Goal: Use online tool/utility: Utilize a website feature to perform a specific function

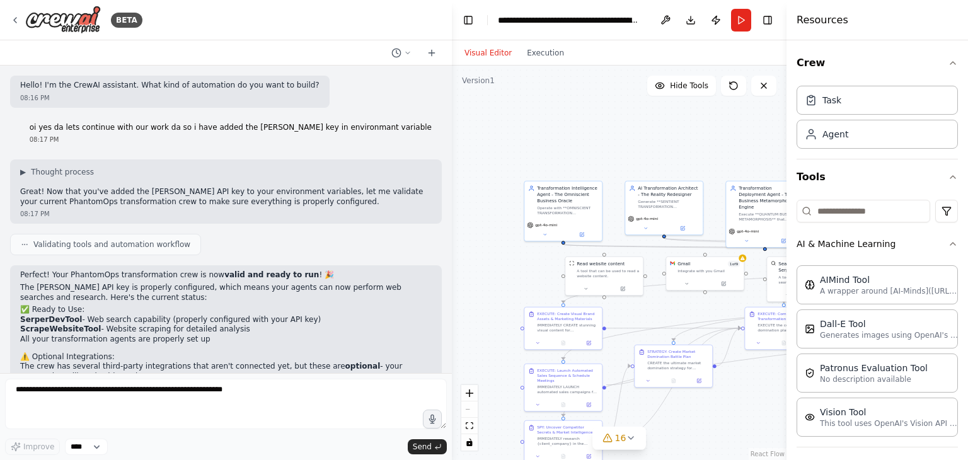
scroll to position [156, 0]
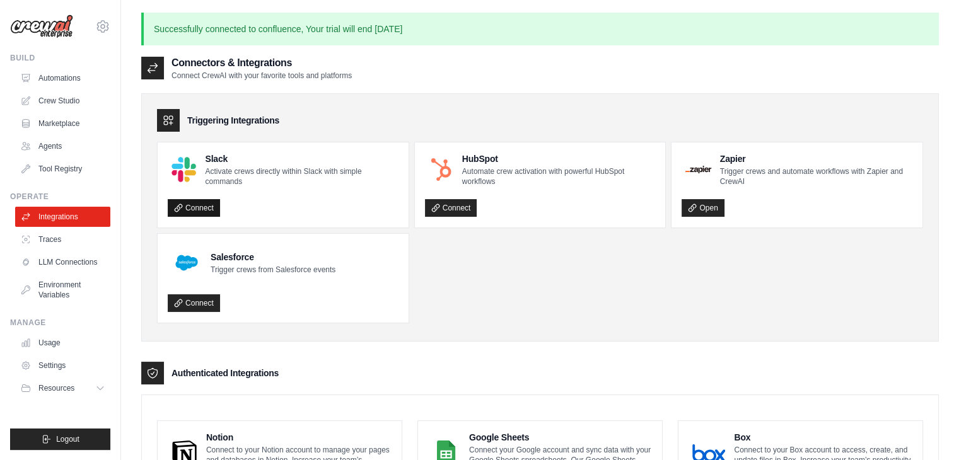
click at [216, 208] on link "Connect" at bounding box center [194, 208] width 52 height 18
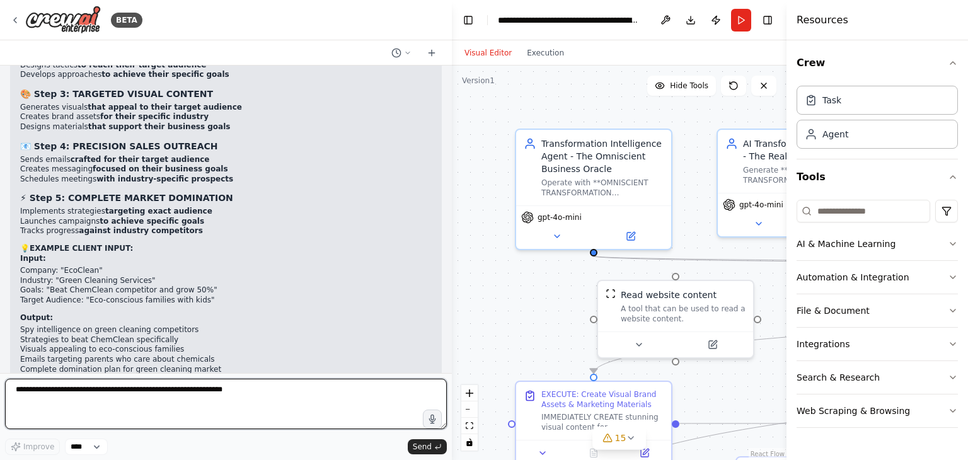
click at [221, 388] on textarea at bounding box center [226, 404] width 442 height 50
type textarea "**********"
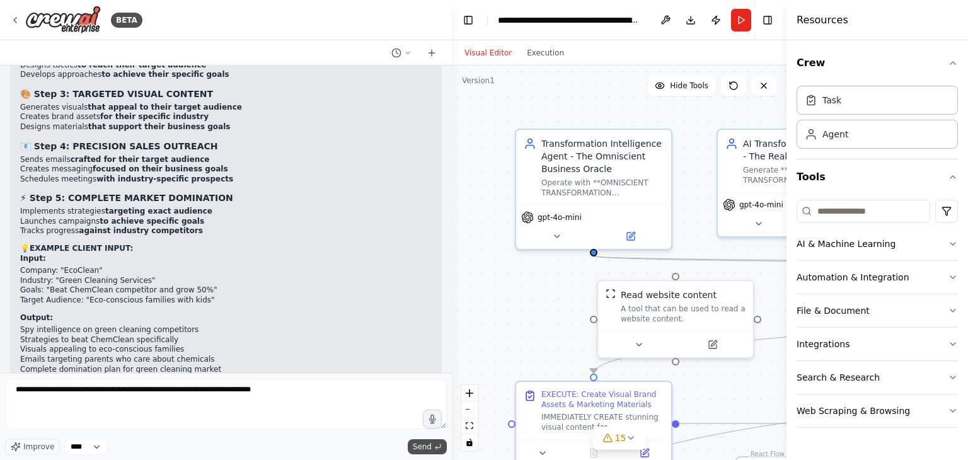
click at [417, 438] on span "Send" at bounding box center [422, 447] width 19 height 10
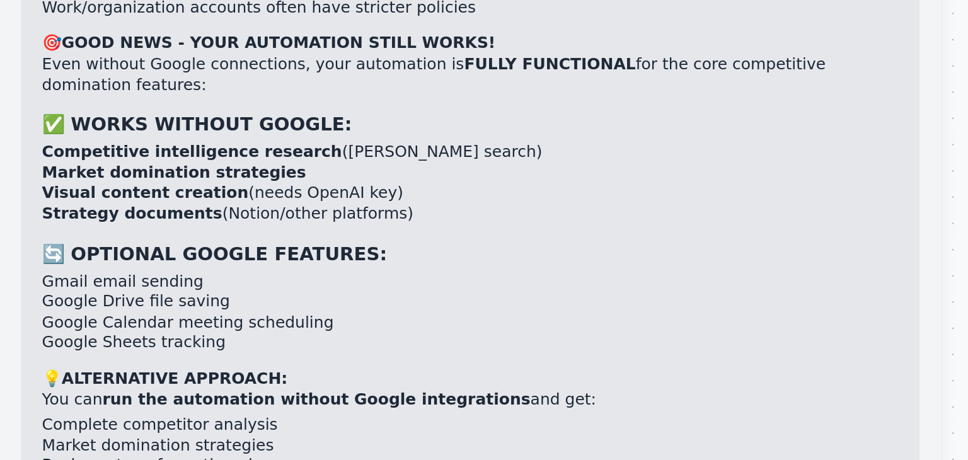
scroll to position [7627, 0]
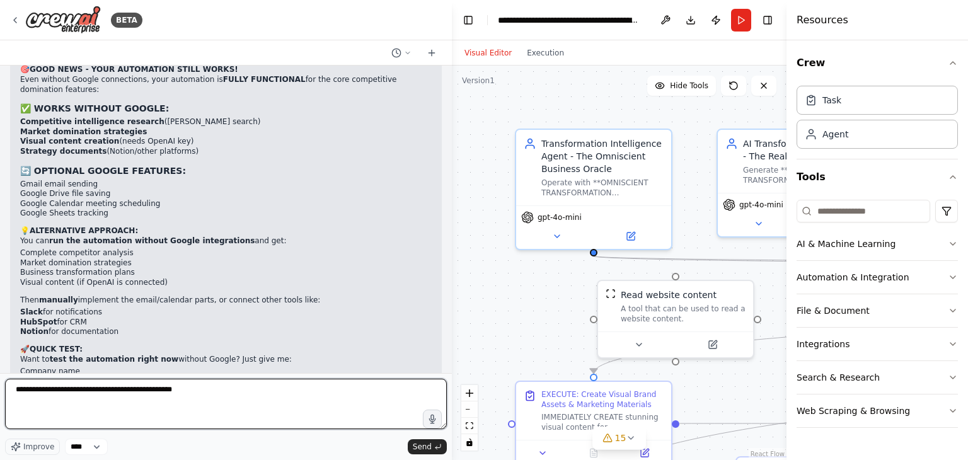
type textarea "**********"
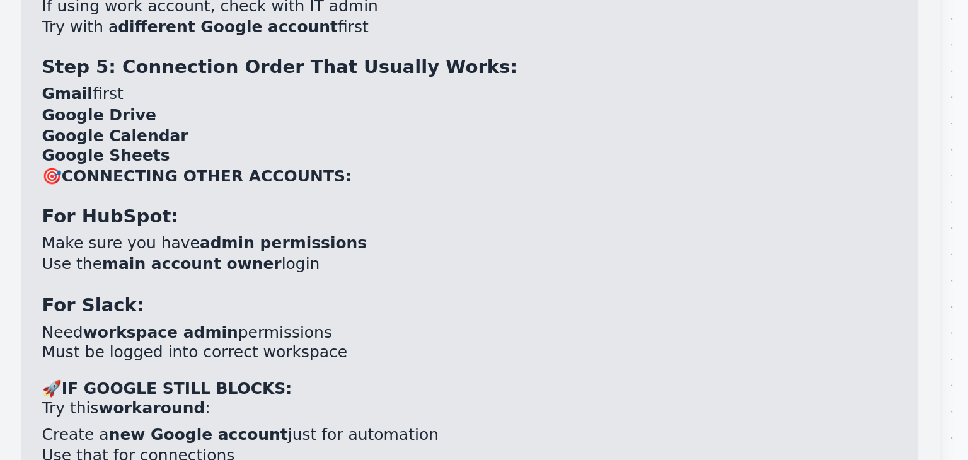
scroll to position [8373, 0]
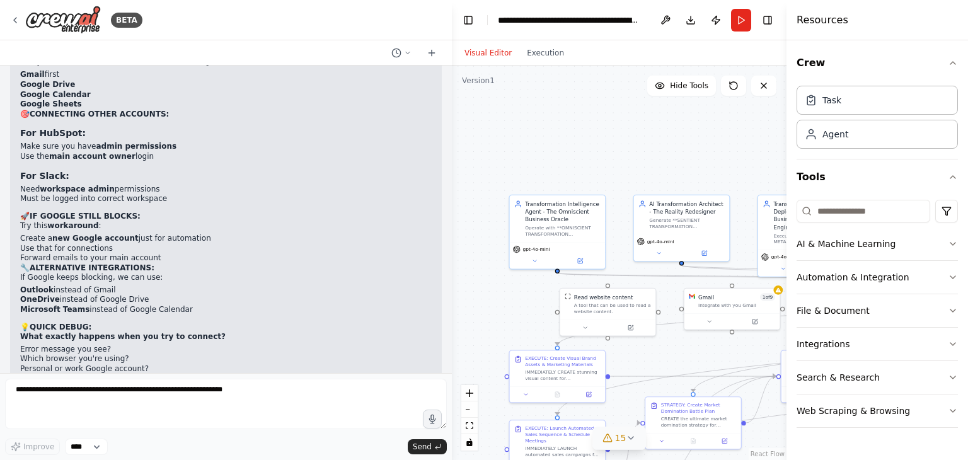
click at [618, 438] on span "15" at bounding box center [620, 438] width 11 height 13
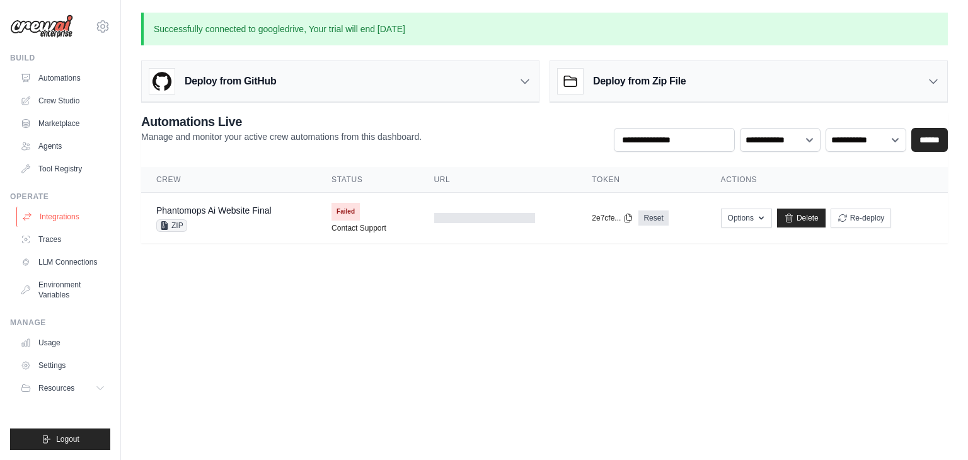
click at [55, 219] on link "Integrations" at bounding box center [63, 217] width 95 height 20
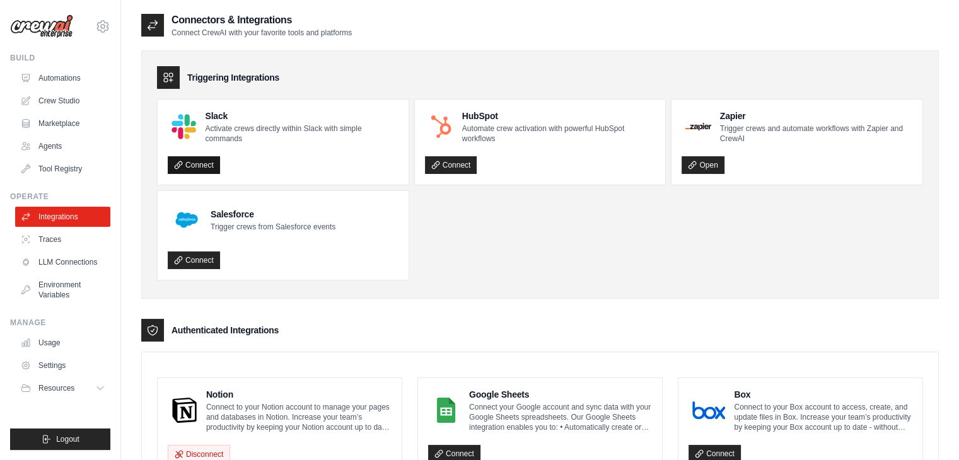
click at [185, 160] on link "Connect" at bounding box center [194, 165] width 52 height 18
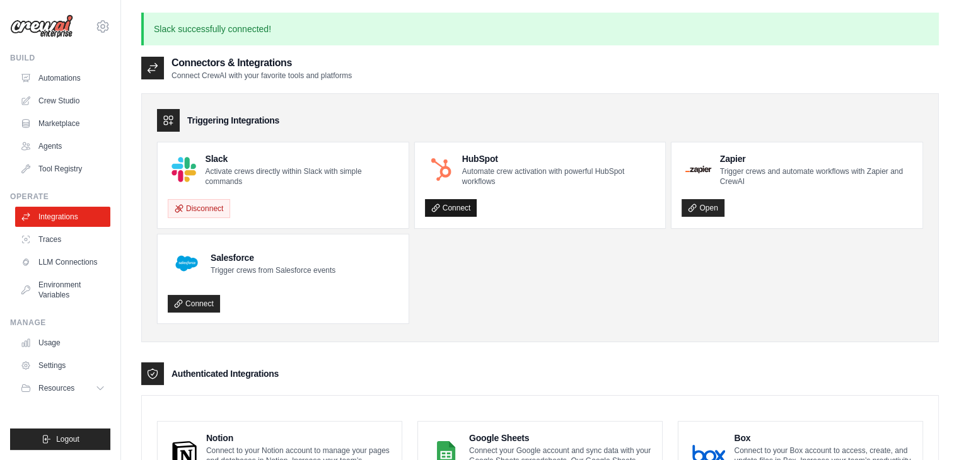
click at [475, 212] on link "Connect" at bounding box center [451, 208] width 52 height 18
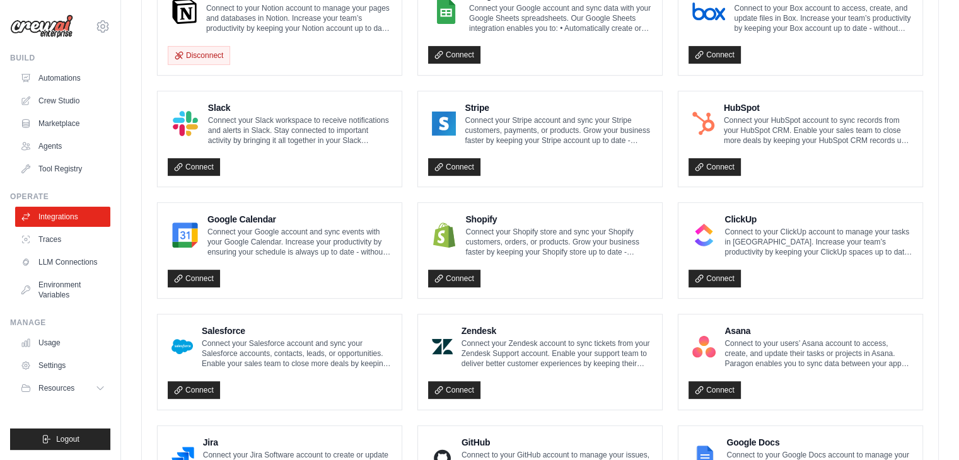
scroll to position [451, 0]
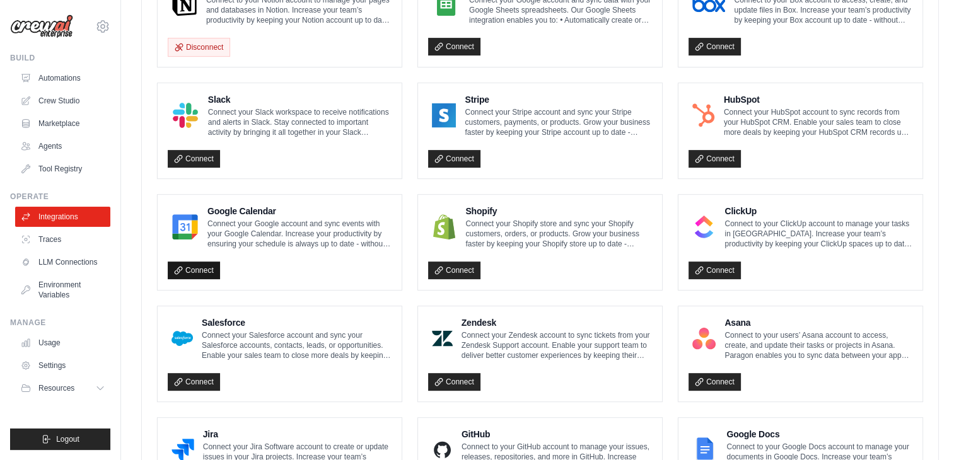
click at [192, 263] on link "Connect" at bounding box center [194, 271] width 52 height 18
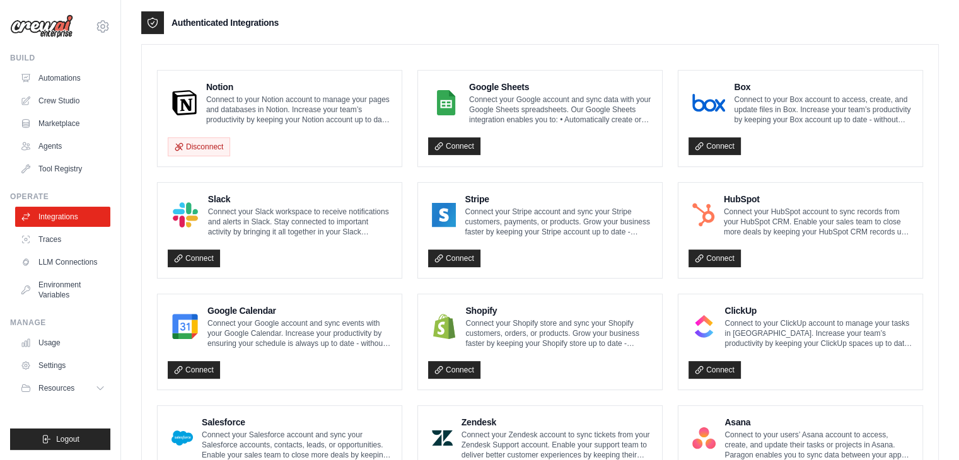
scroll to position [348, 0]
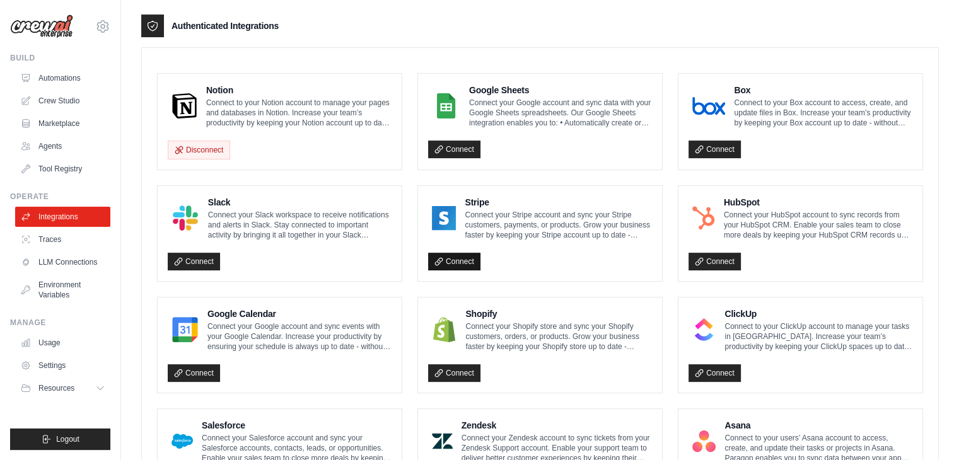
click at [461, 260] on link "Connect" at bounding box center [454, 262] width 52 height 18
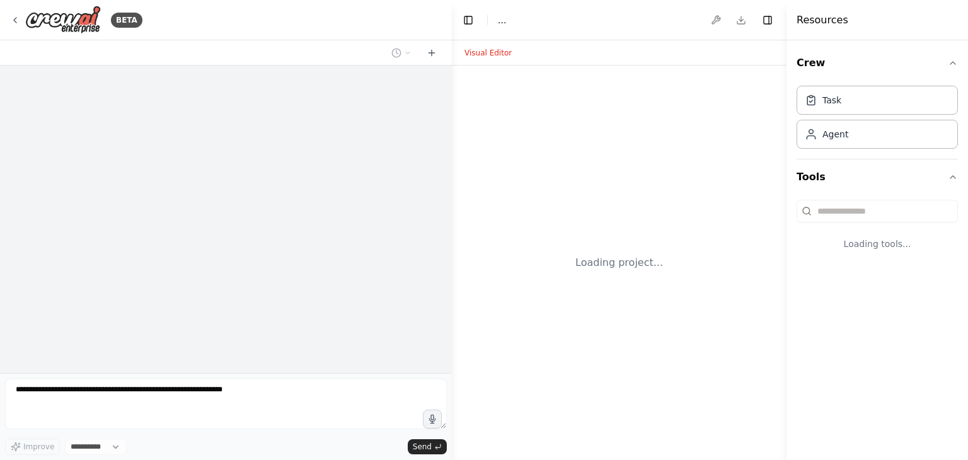
select select "****"
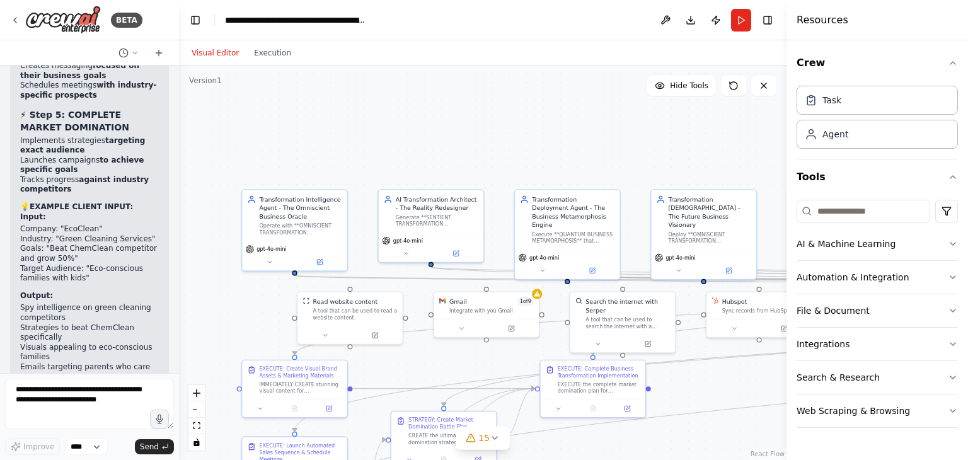
scroll to position [16518, 0]
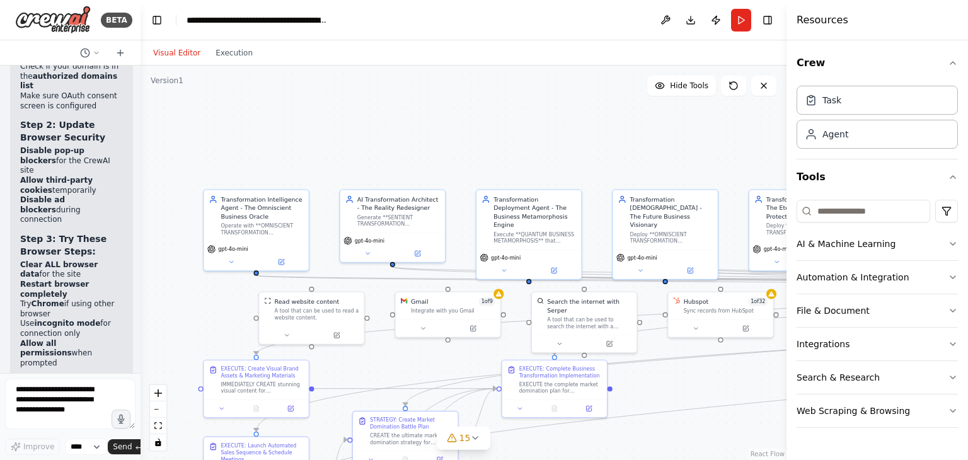
drag, startPoint x: 449, startPoint y: 157, endPoint x: 91, endPoint y: 133, distance: 358.3
click at [91, 133] on div "BETA Hello! I'm the CrewAI assistant. What kind of automation do you want to bu…" at bounding box center [70, 230] width 141 height 460
click at [734, 16] on button "Run" at bounding box center [741, 20] width 20 height 23
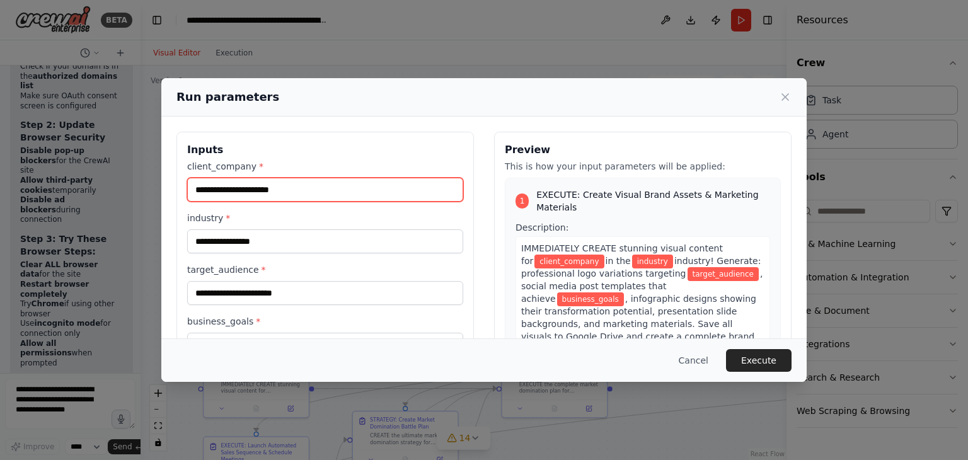
click at [241, 192] on input "client_company *" at bounding box center [325, 190] width 276 height 24
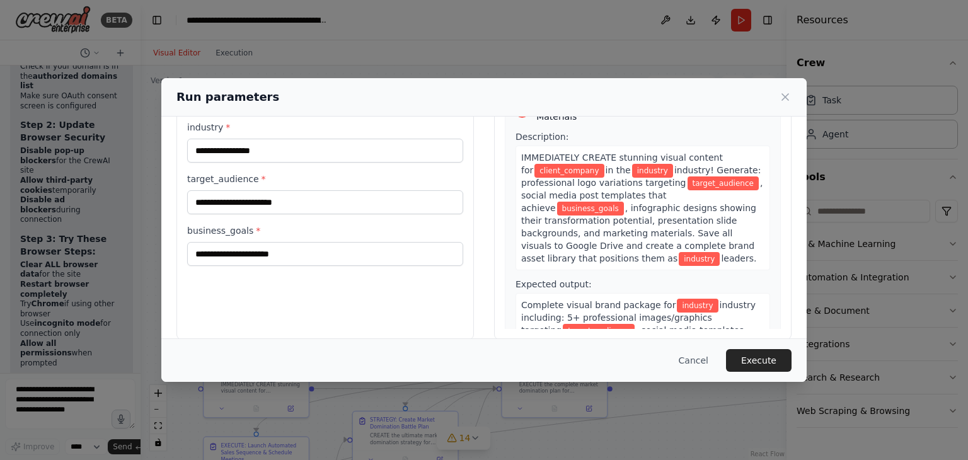
scroll to position [0, 0]
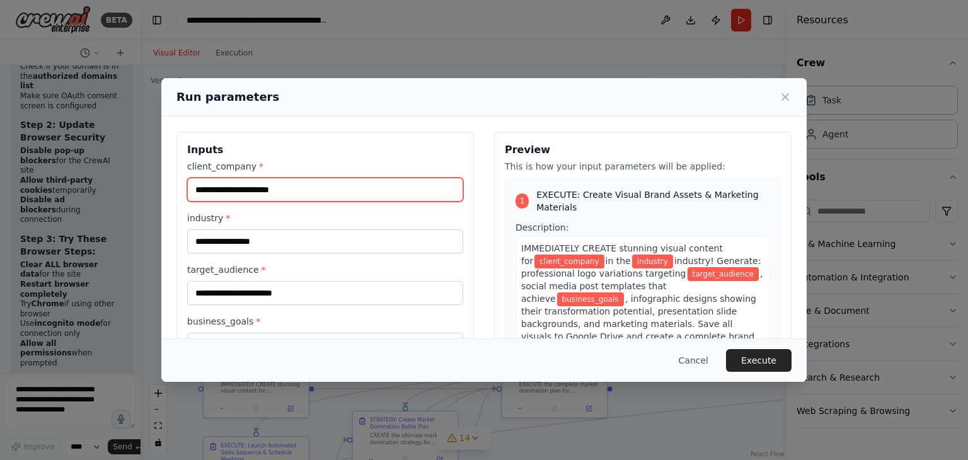
click at [265, 190] on input "client_company *" at bounding box center [325, 190] width 276 height 24
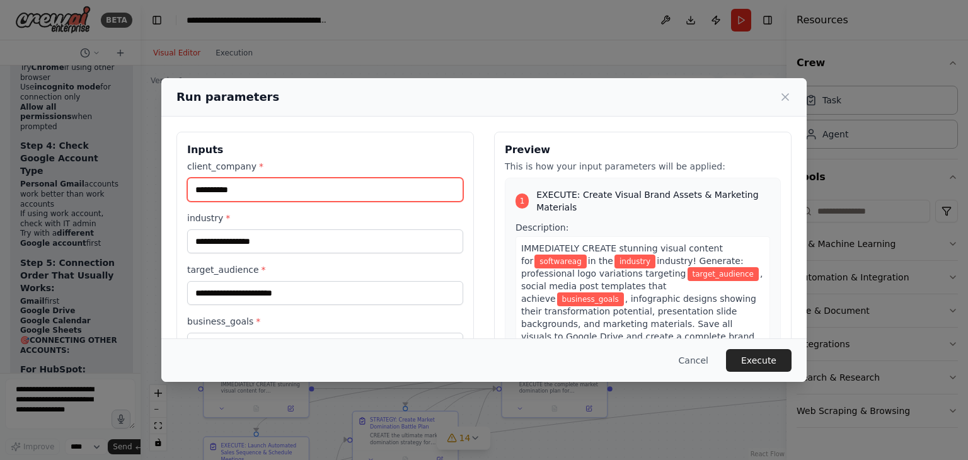
type input "**********"
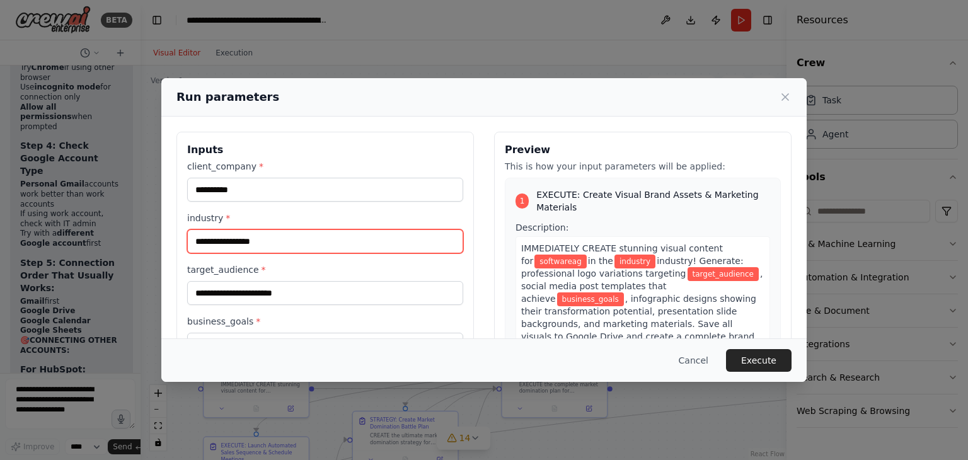
click at [243, 240] on input "industry *" at bounding box center [325, 241] width 276 height 24
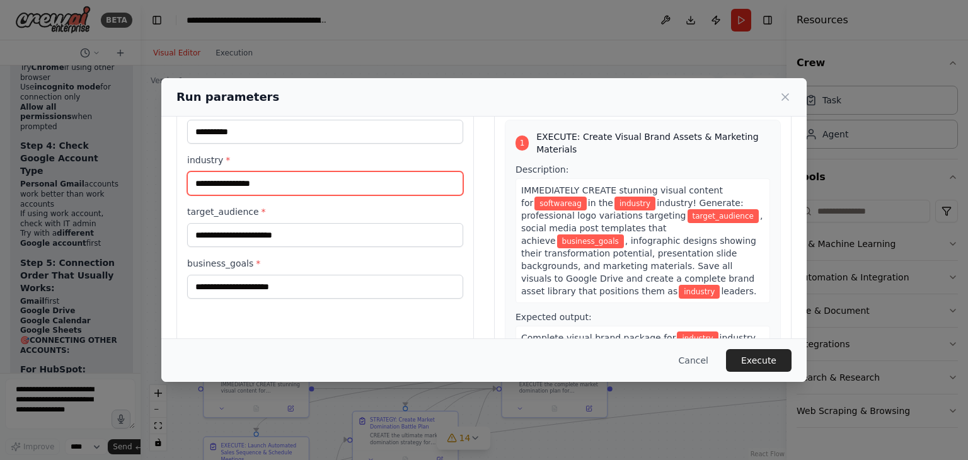
scroll to position [59, 0]
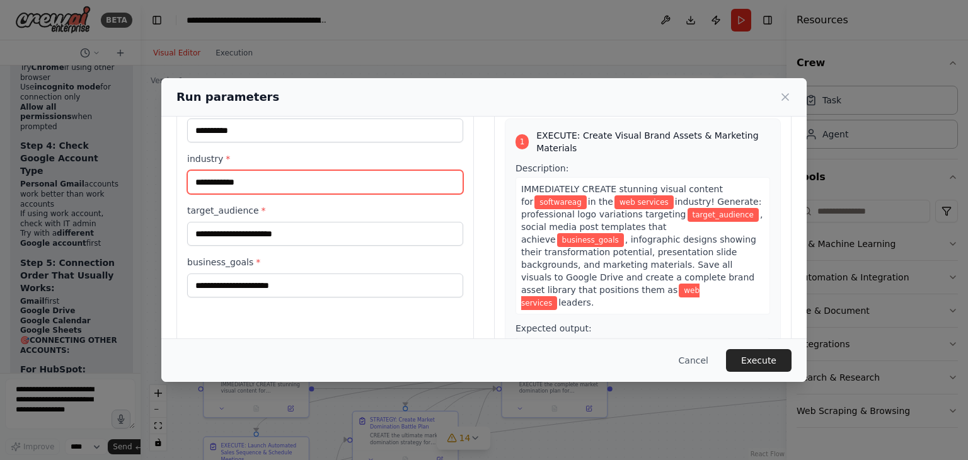
type input "**********"
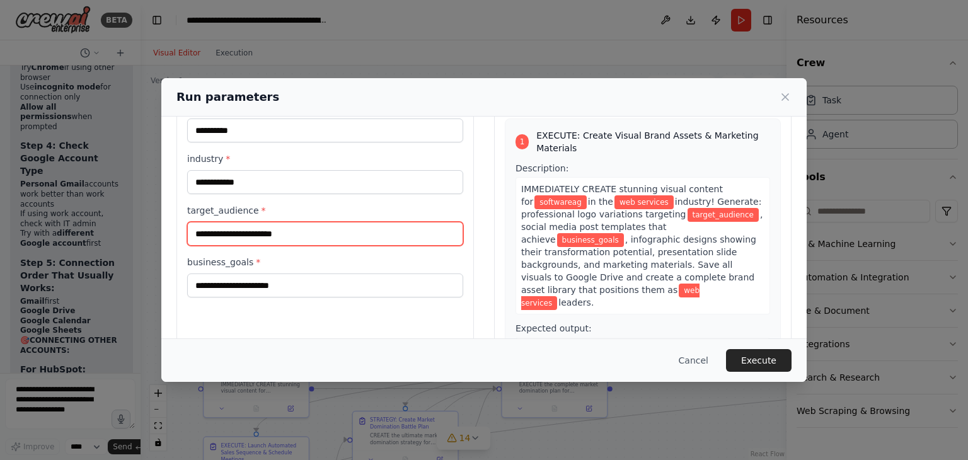
click at [243, 240] on input "target_audience *" at bounding box center [325, 234] width 276 height 24
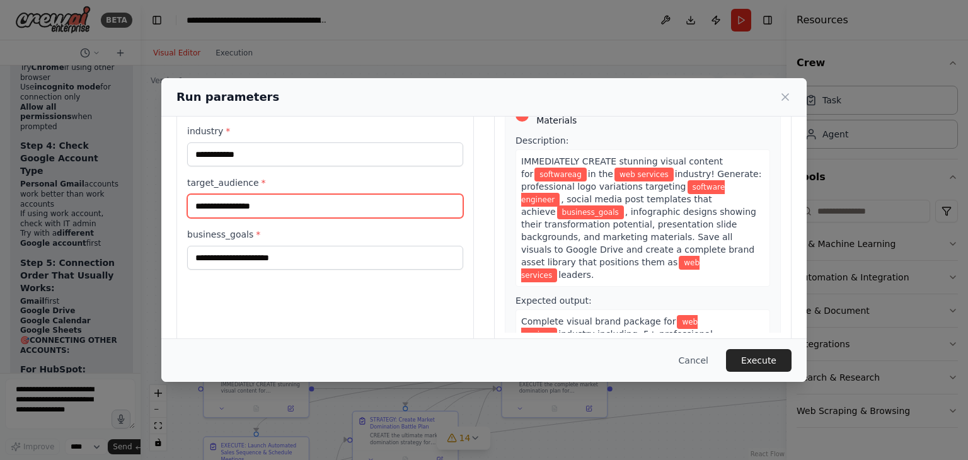
type input "**********"
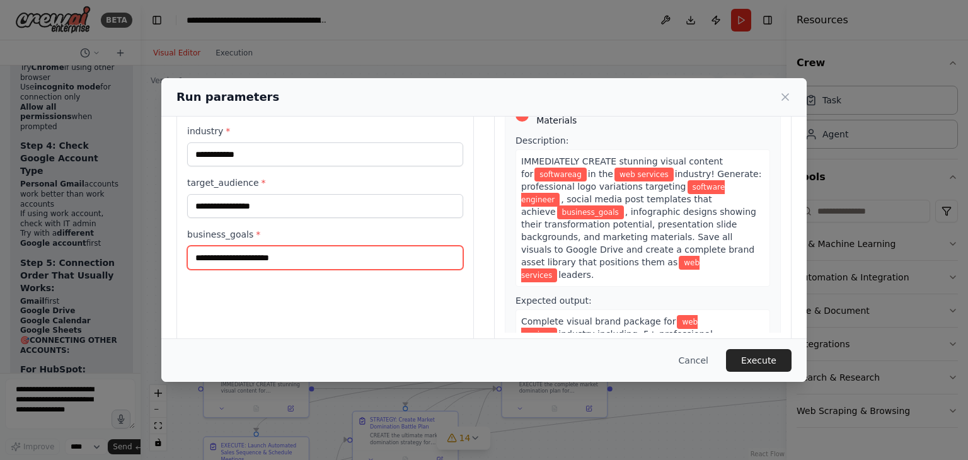
click at [245, 259] on input "business_goals *" at bounding box center [325, 258] width 276 height 24
type input "**********"
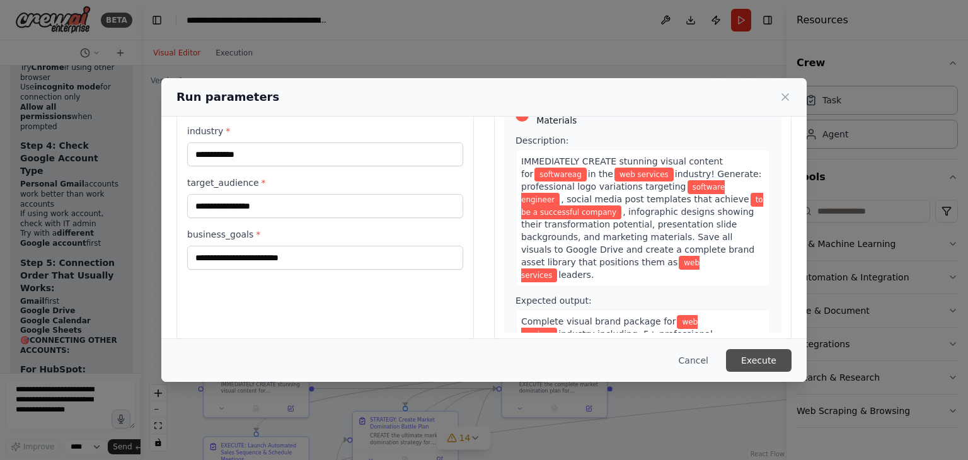
click at [754, 352] on button "Execute" at bounding box center [759, 360] width 66 height 23
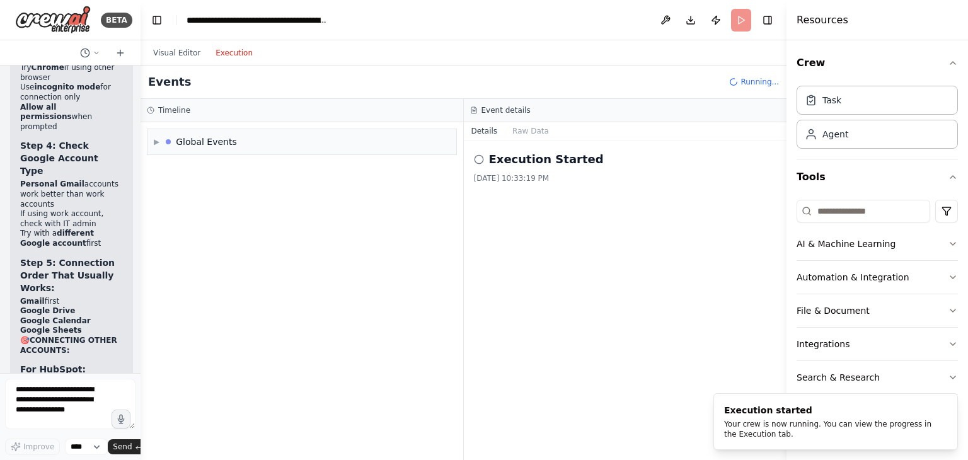
click at [228, 57] on button "Execution" at bounding box center [234, 52] width 52 height 15
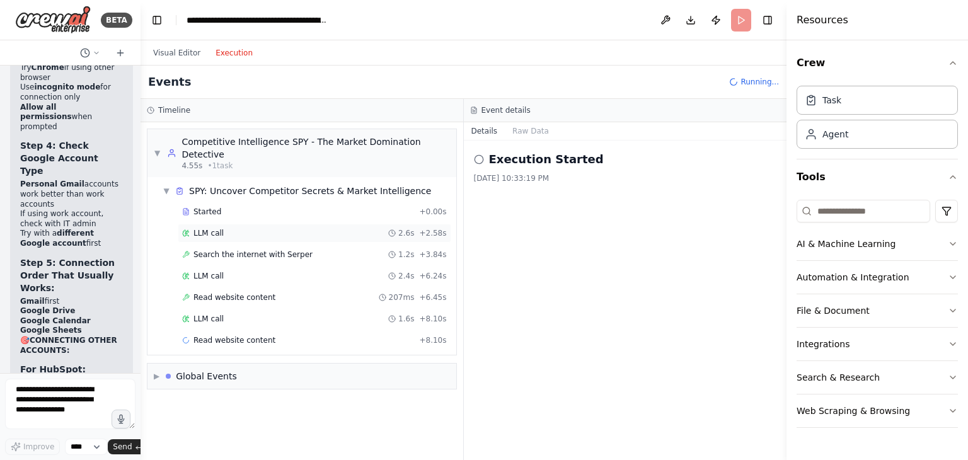
click at [226, 228] on div "LLM call 2.6s + 2.58s" at bounding box center [314, 233] width 265 height 10
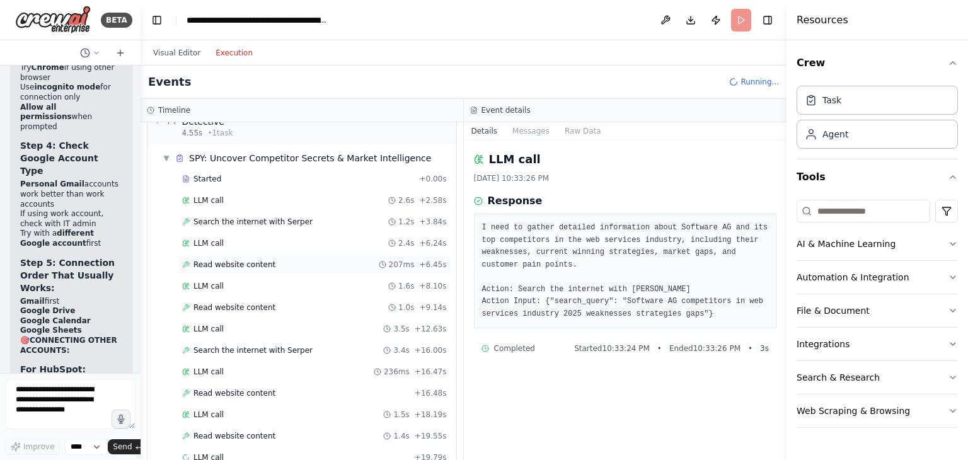
scroll to position [50, 0]
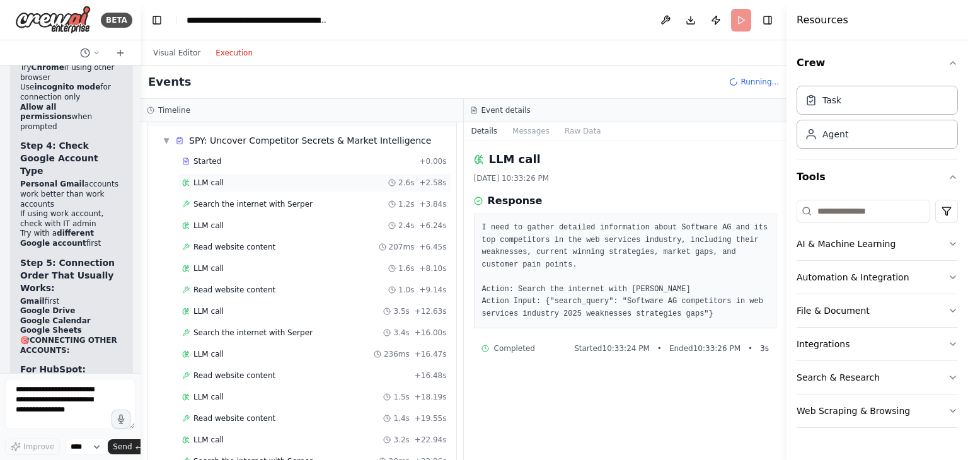
click at [247, 182] on div "LLM call 2.6s + 2.58s" at bounding box center [314, 183] width 265 height 10
click at [257, 203] on span "Search the internet with Serper" at bounding box center [253, 204] width 119 height 10
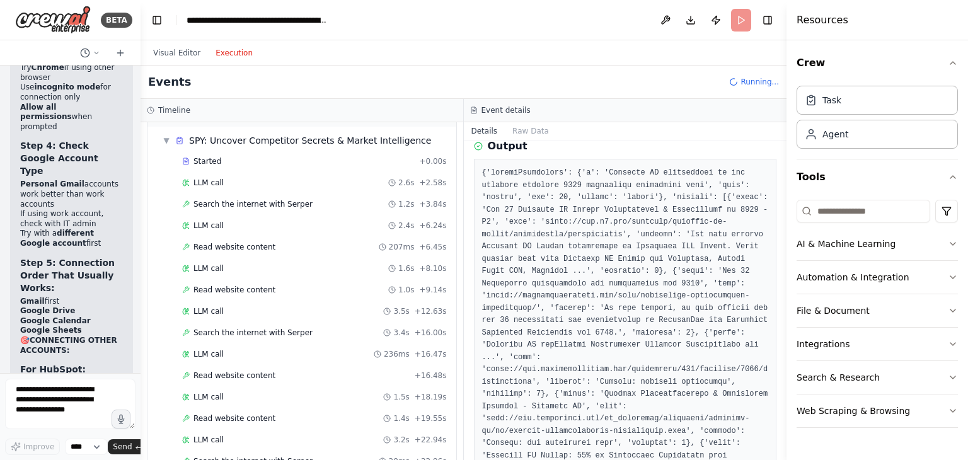
scroll to position [153, 0]
click at [254, 200] on span "Search the internet with Serper" at bounding box center [253, 204] width 119 height 10
click at [244, 218] on div "LLM call 2.4s + 6.24s" at bounding box center [315, 225] width 274 height 19
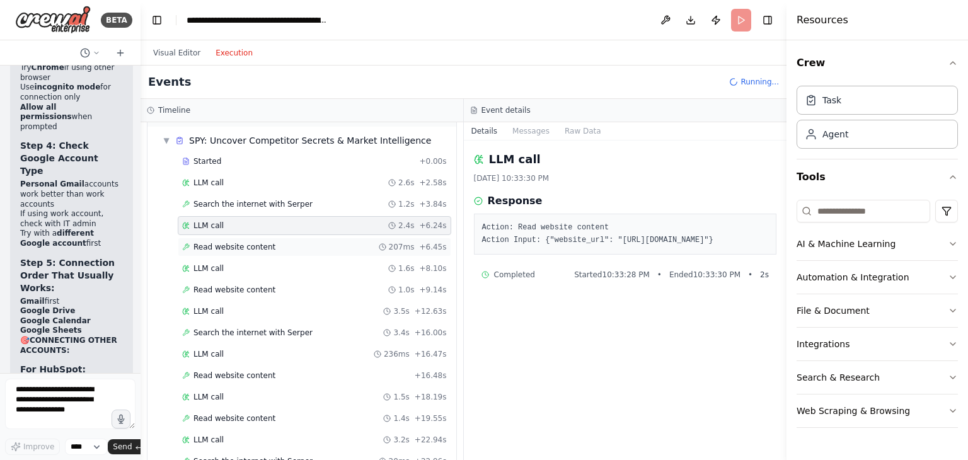
click at [265, 242] on div "Read website content 207ms + 6.45s" at bounding box center [314, 247] width 265 height 10
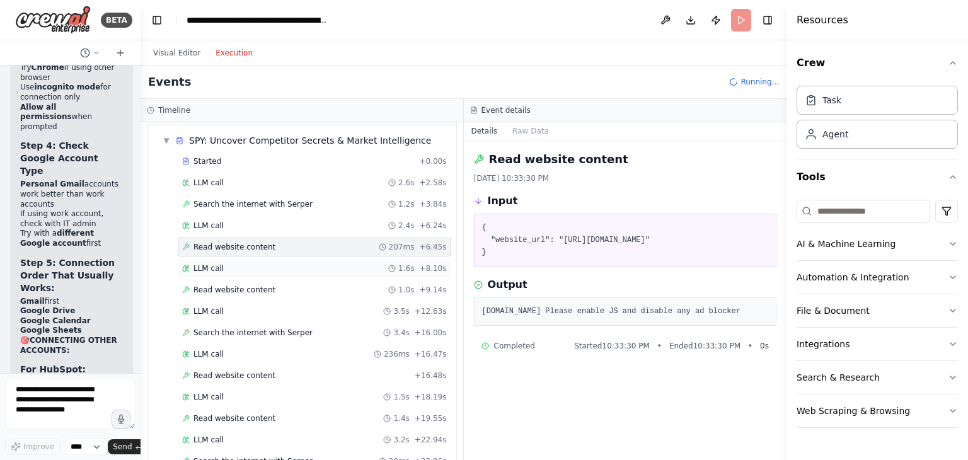
click at [277, 274] on div "LLM call 1.6s + 8.10s" at bounding box center [315, 268] width 274 height 19
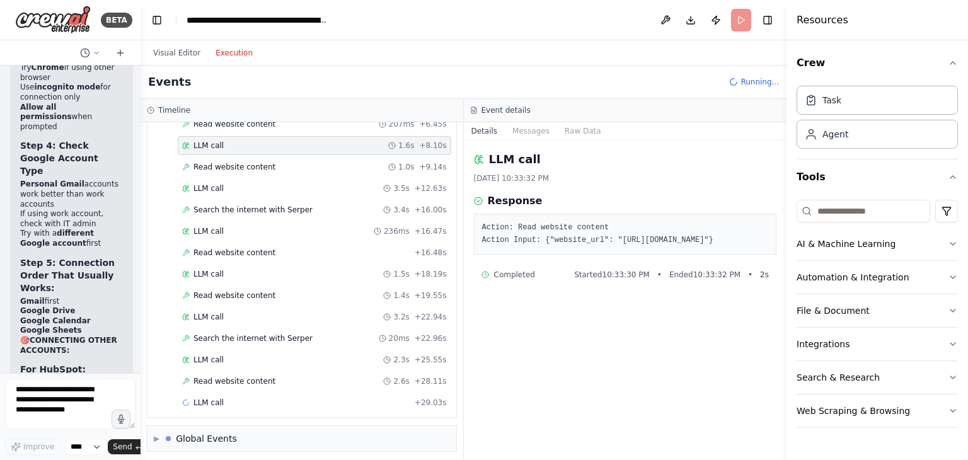
scroll to position [174, 0]
click at [284, 376] on div "Read website content 2.6s + 28.11s" at bounding box center [314, 381] width 265 height 10
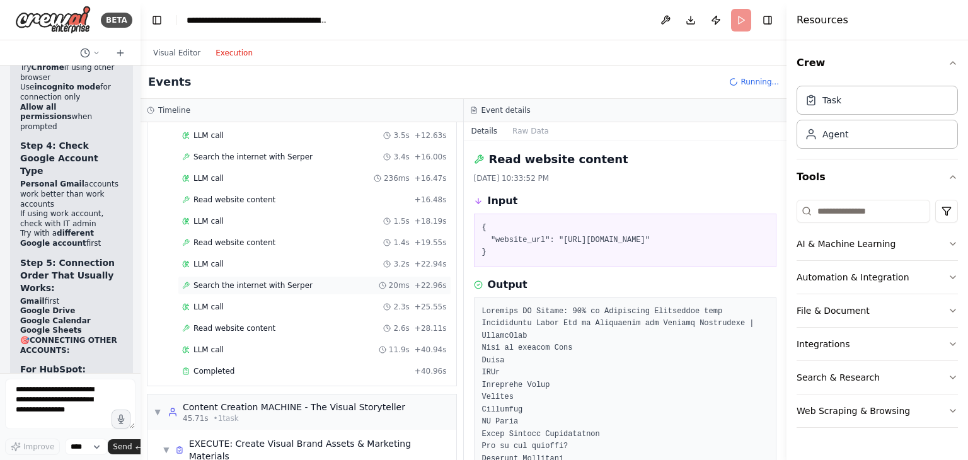
scroll to position [240, 0]
click at [248, 366] on div "Completed" at bounding box center [296, 371] width 228 height 10
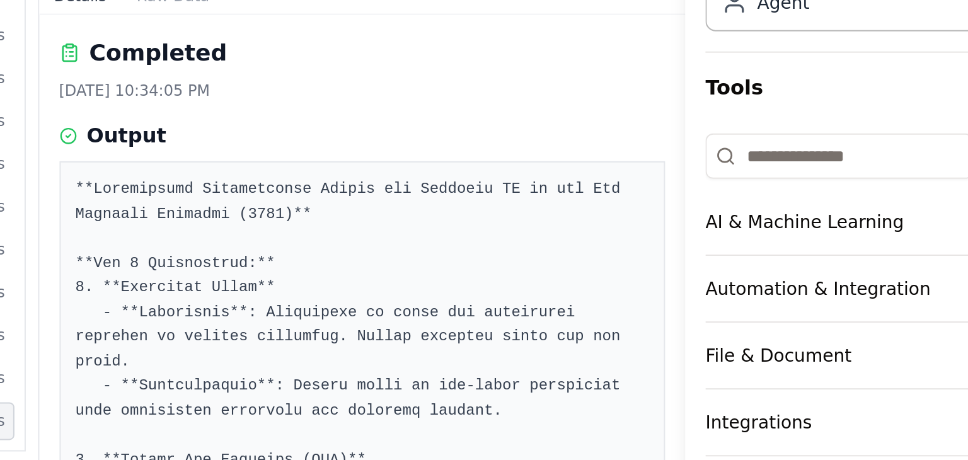
scroll to position [267, 0]
drag, startPoint x: 782, startPoint y: 198, endPoint x: 780, endPoint y: 224, distance: 26.0
click at [780, 224] on div "BETA Hello! I'm the CrewAI assistant. What kind of automation do you want to bu…" at bounding box center [484, 230] width 968 height 460
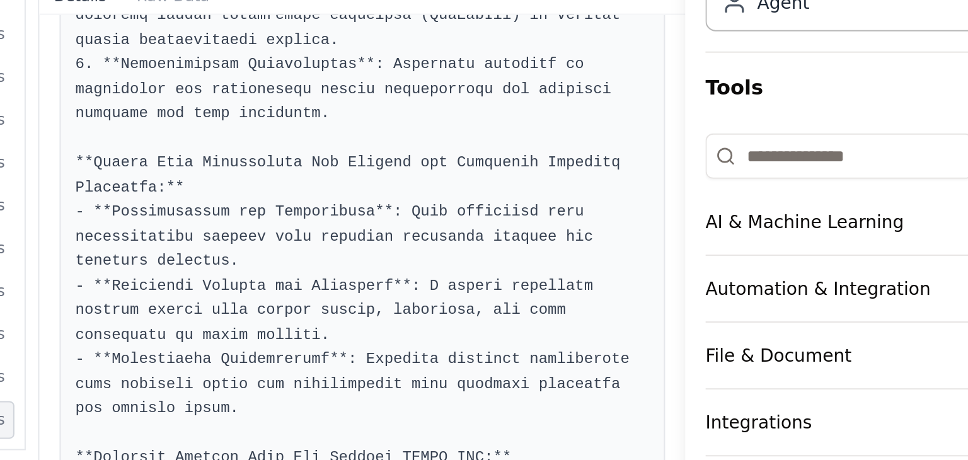
scroll to position [528, 0]
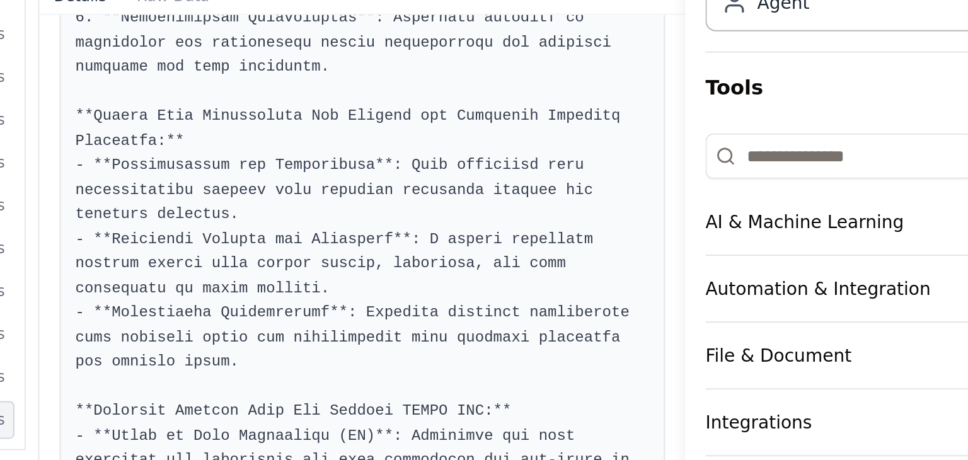
drag, startPoint x: 781, startPoint y: 297, endPoint x: 780, endPoint y: 315, distance: 17.7
click at [780, 315] on div "BETA Hello! I'm the CrewAI assistant. What kind of automation do you want to bu…" at bounding box center [484, 230] width 968 height 460
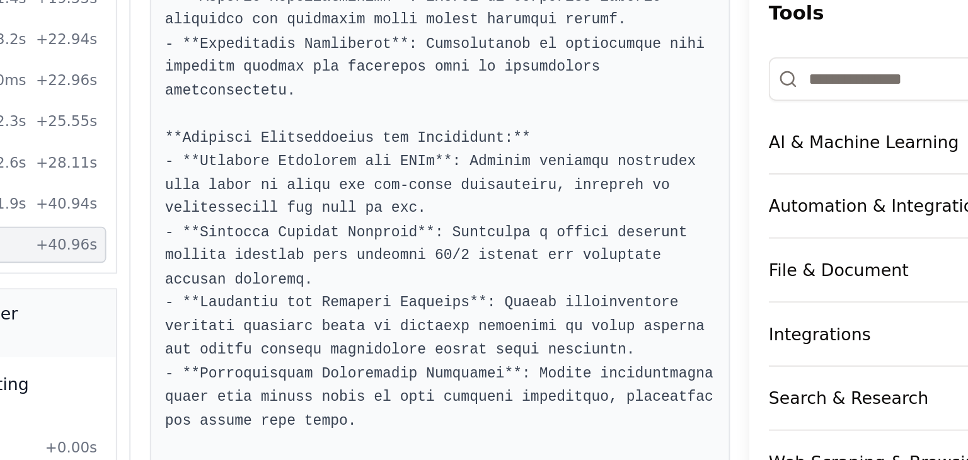
scroll to position [313, 0]
drag, startPoint x: 782, startPoint y: 380, endPoint x: 780, endPoint y: 392, distance: 11.4
click at [780, 392] on div "BETA Hello! I'm the CrewAI assistant. What kind of automation do you want to bu…" at bounding box center [484, 230] width 968 height 460
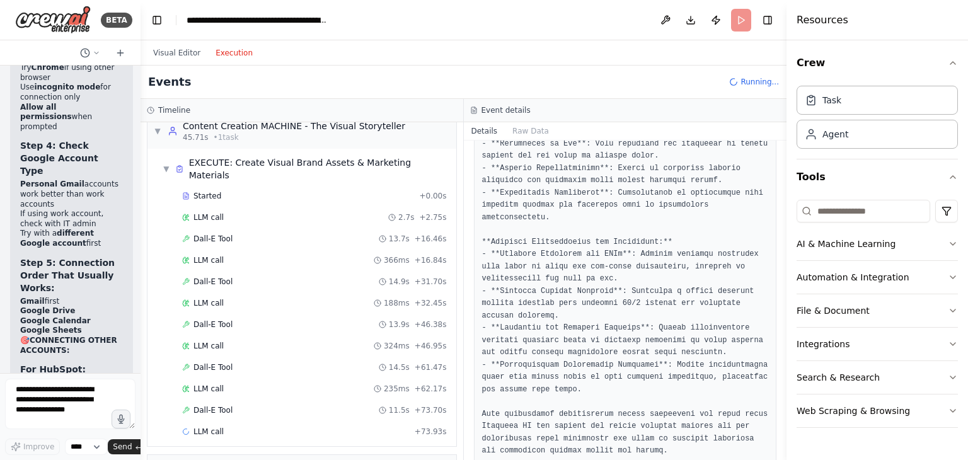
scroll to position [533, 0]
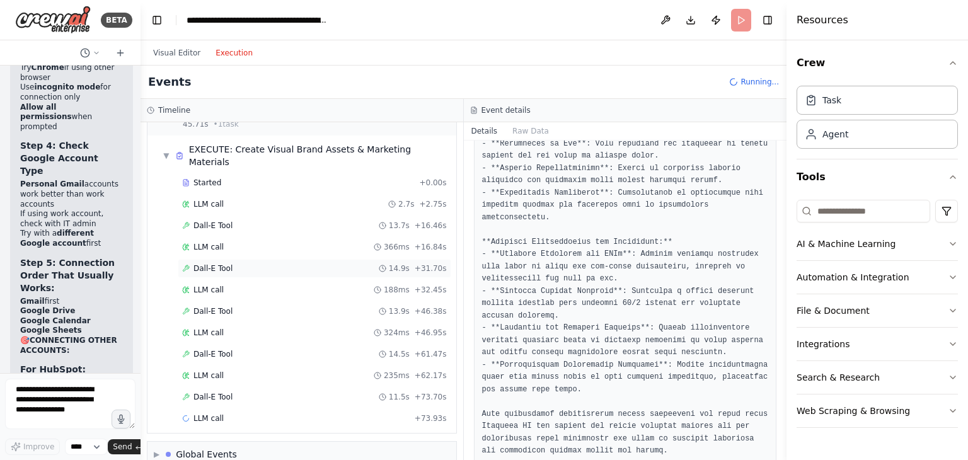
click at [242, 259] on div "Dall-E Tool 14.9s + 31.70s" at bounding box center [315, 268] width 274 height 19
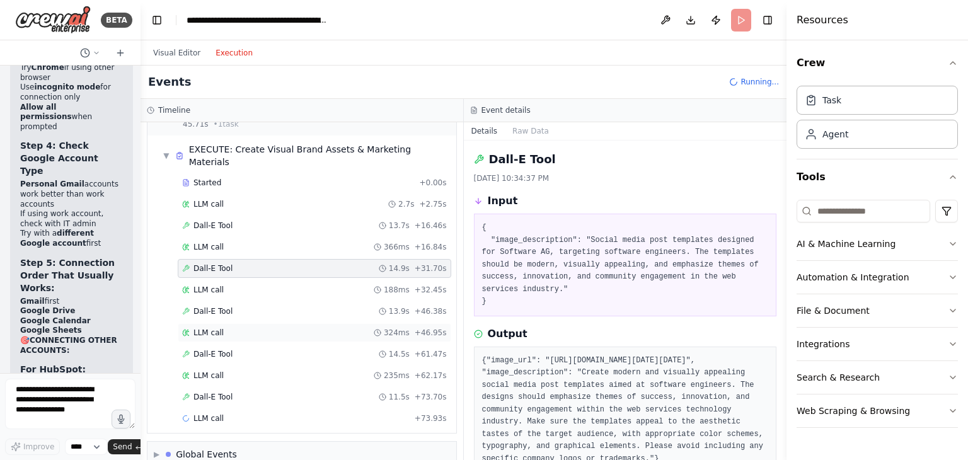
click at [281, 328] on div "LLM call 324ms + 46.95s" at bounding box center [314, 333] width 265 height 10
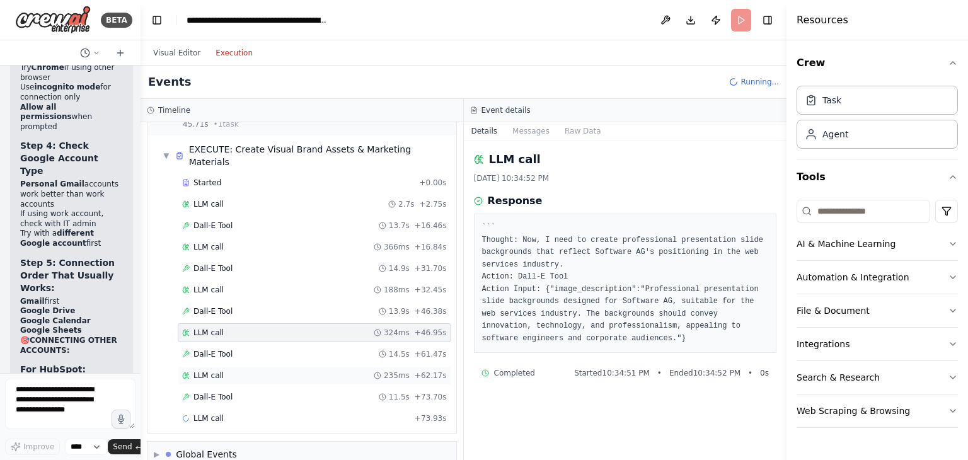
click at [249, 371] on div "LLM call 235ms + 62.17s" at bounding box center [314, 376] width 265 height 10
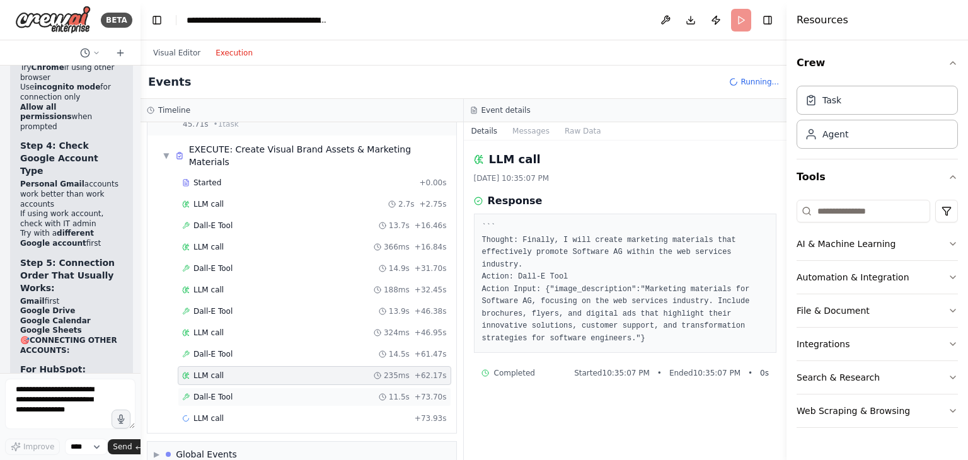
click at [249, 392] on div "Dall-E Tool 11.5s + 73.70s" at bounding box center [314, 397] width 265 height 10
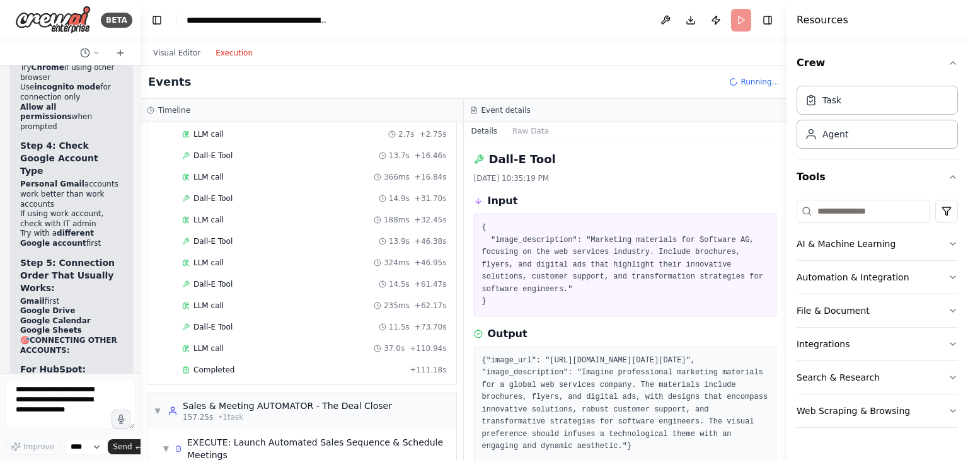
scroll to position [604, 0]
click at [227, 364] on span "Completed" at bounding box center [214, 369] width 41 height 10
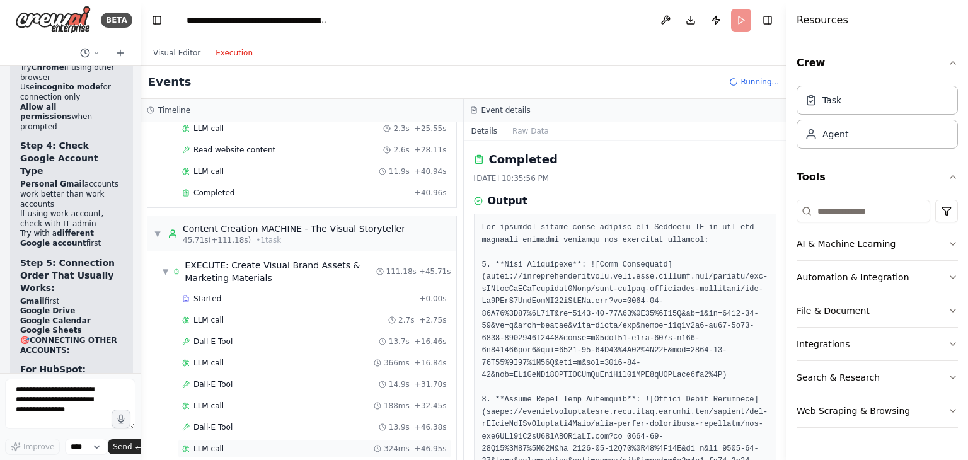
scroll to position [417, 0]
click at [315, 229] on div "Content Creation MACHINE - The Visual Storyteller" at bounding box center [294, 229] width 223 height 13
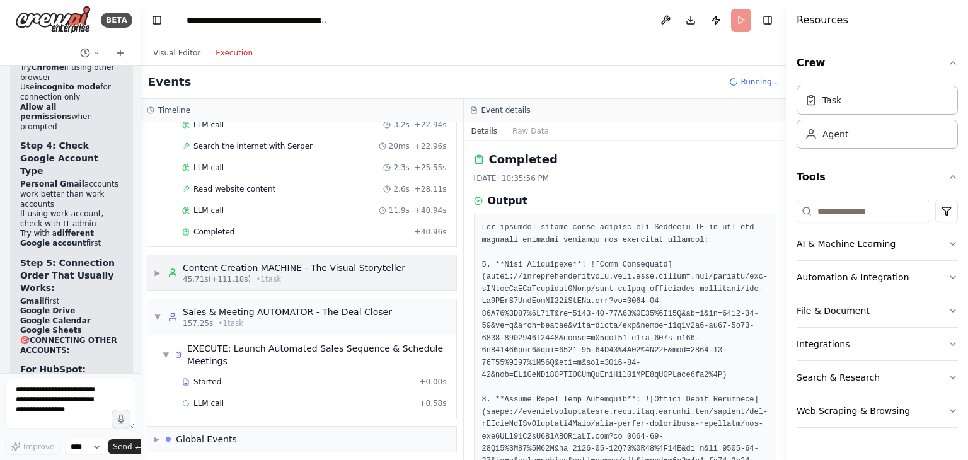
click at [307, 275] on div "45.71s (+111.18s) • 1 task" at bounding box center [294, 279] width 223 height 10
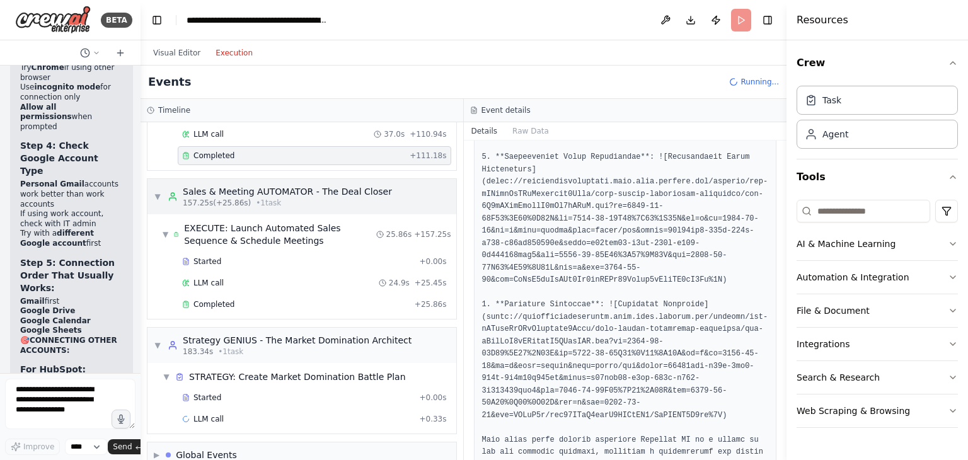
scroll to position [829, 0]
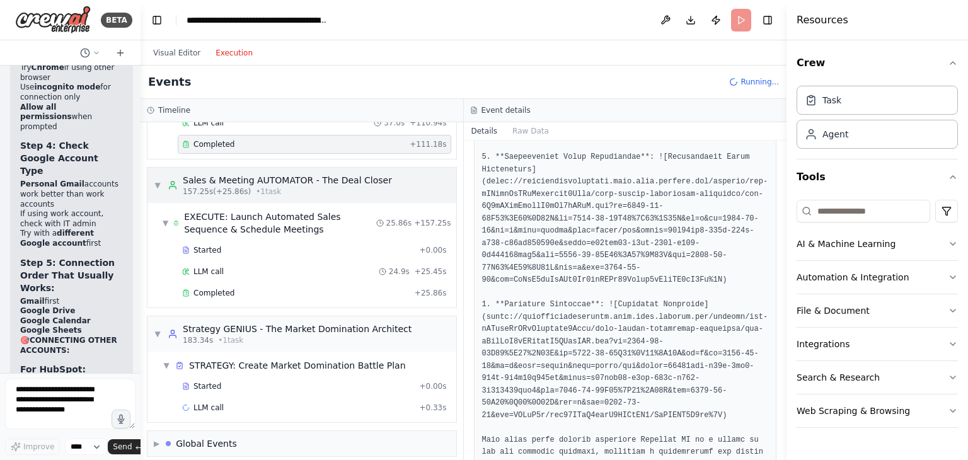
click at [265, 187] on span "• 1 task" at bounding box center [268, 192] width 25 height 10
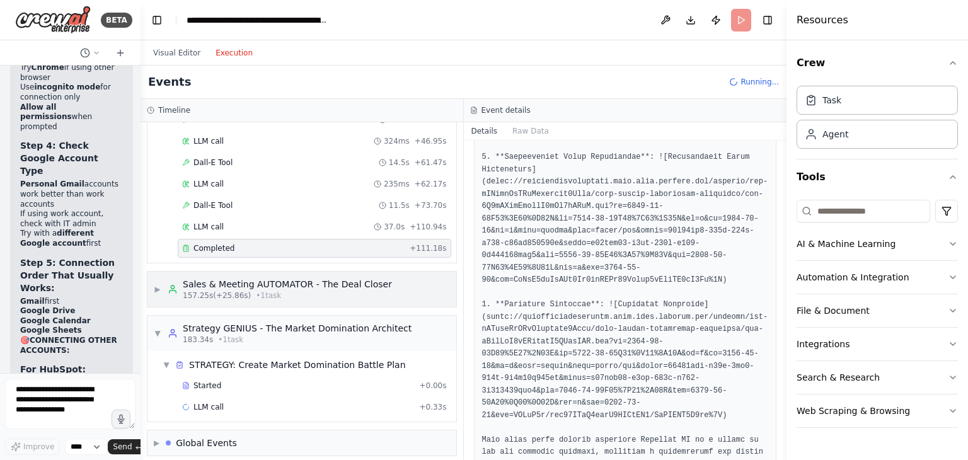
click at [265, 291] on span "• 1 task" at bounding box center [268, 296] width 25 height 10
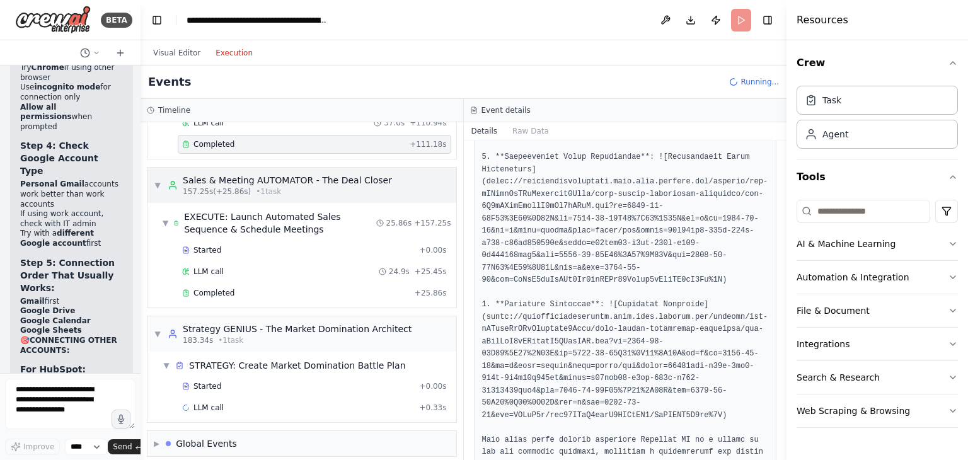
click at [265, 288] on div "Completed" at bounding box center [296, 293] width 228 height 10
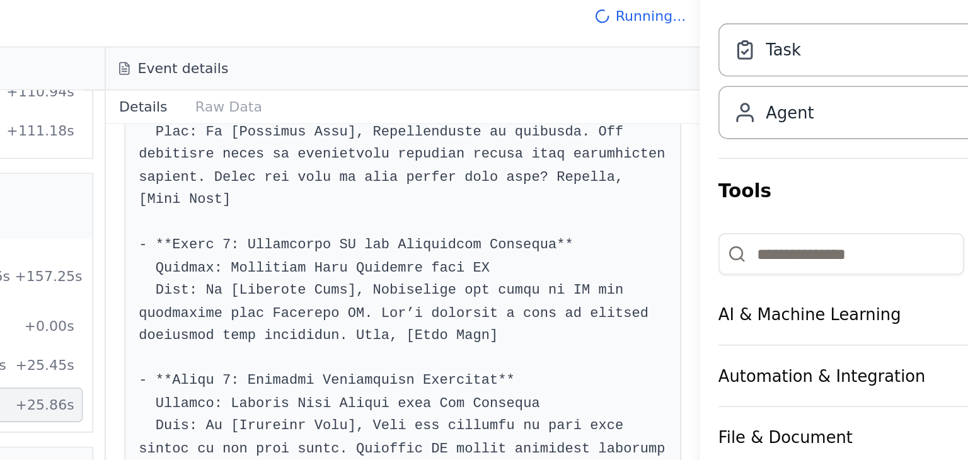
drag, startPoint x: 782, startPoint y: 262, endPoint x: 780, endPoint y: 190, distance: 71.9
click at [780, 190] on div "BETA Hello! I'm the CrewAI assistant. What kind of automation do you want to bu…" at bounding box center [484, 230] width 968 height 460
drag, startPoint x: 782, startPoint y: 272, endPoint x: 780, endPoint y: 198, distance: 73.8
click at [780, 198] on div "BETA Hello! I'm the CrewAI assistant. What kind of automation do you want to bu…" at bounding box center [484, 230] width 968 height 460
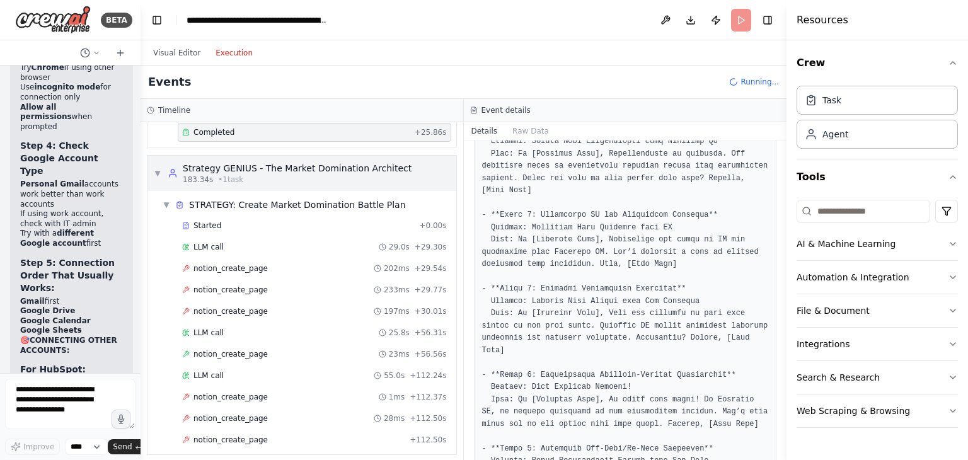
scroll to position [1000, 0]
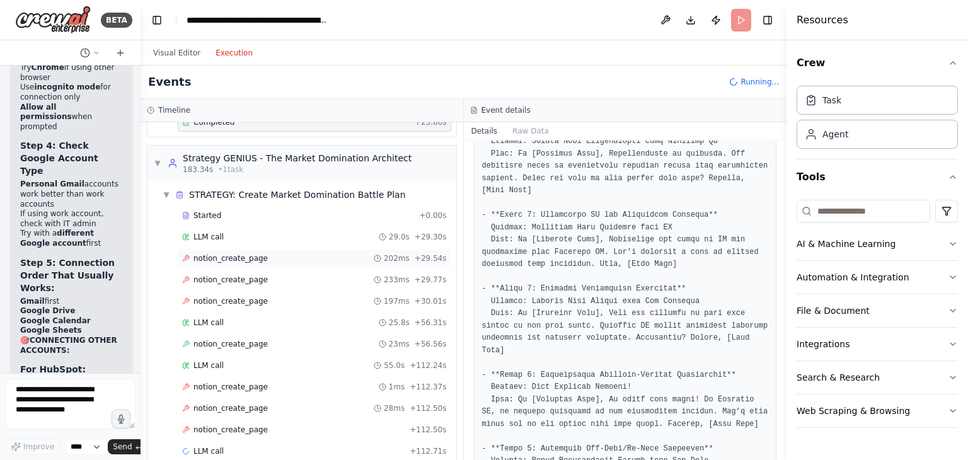
click at [240, 253] on span "notion_create_page" at bounding box center [231, 258] width 74 height 10
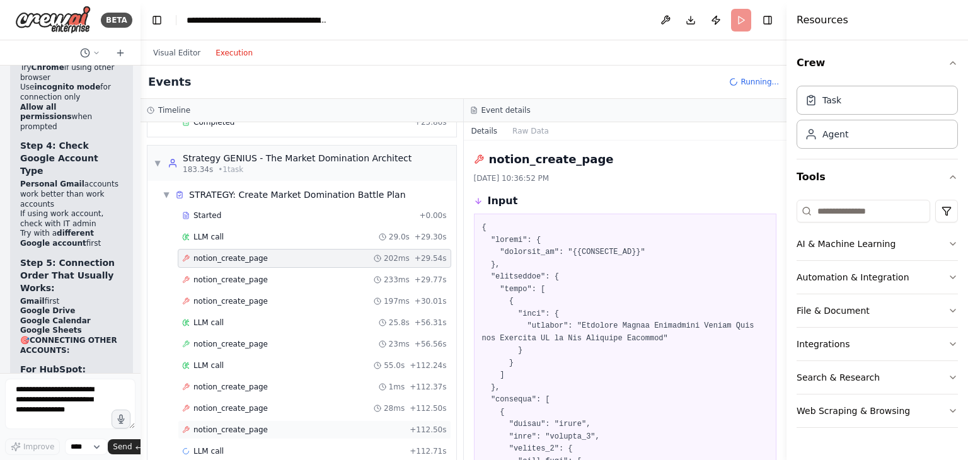
click at [258, 425] on div "notion_create_page + 112.50s" at bounding box center [314, 430] width 265 height 10
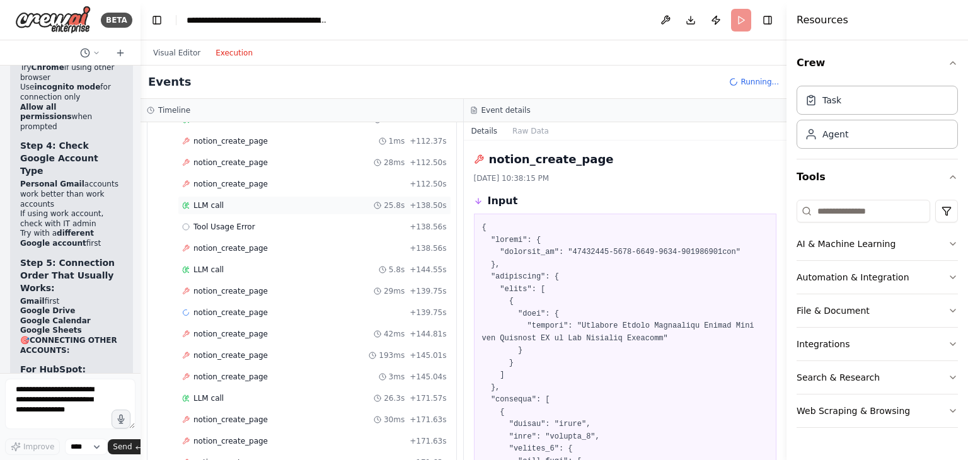
scroll to position [1316, 0]
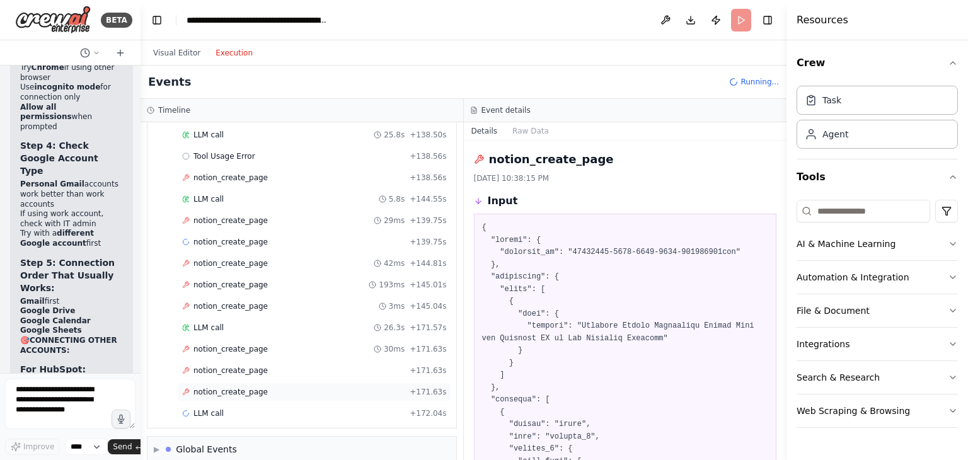
click at [255, 387] on span "notion_create_page" at bounding box center [231, 392] width 74 height 10
click at [271, 366] on div "notion_create_page + 171.63s" at bounding box center [314, 371] width 265 height 10
click at [833, 45] on button "Crew" at bounding box center [877, 62] width 161 height 35
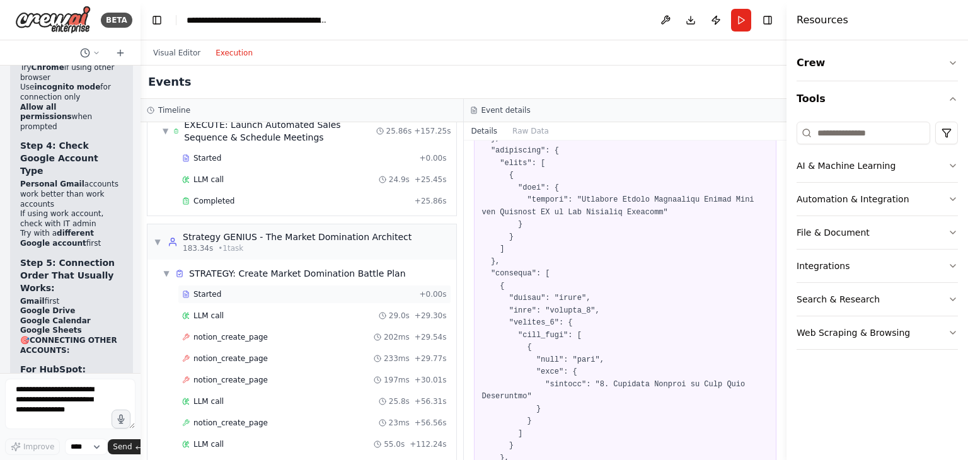
scroll to position [795, 0]
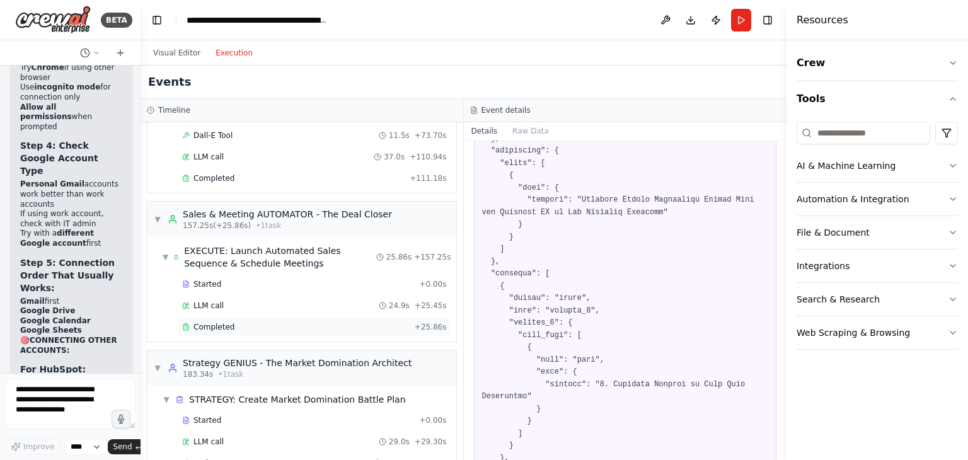
click at [230, 322] on div "Completed" at bounding box center [296, 327] width 228 height 10
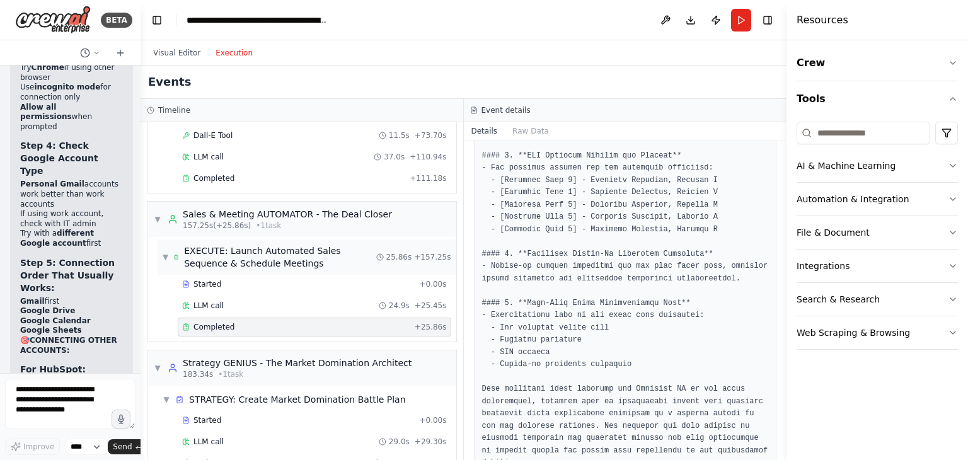
scroll to position [984, 0]
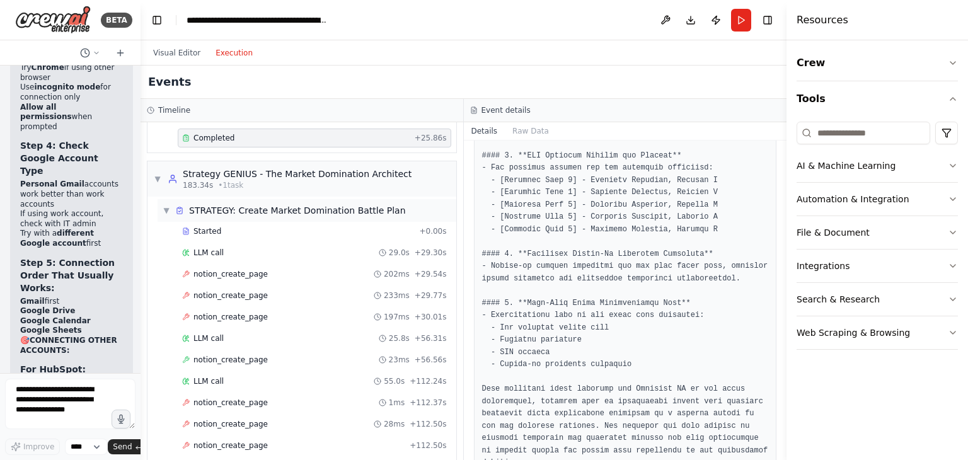
click at [318, 204] on div "STRATEGY: Create Market Domination Battle Plan" at bounding box center [297, 210] width 217 height 13
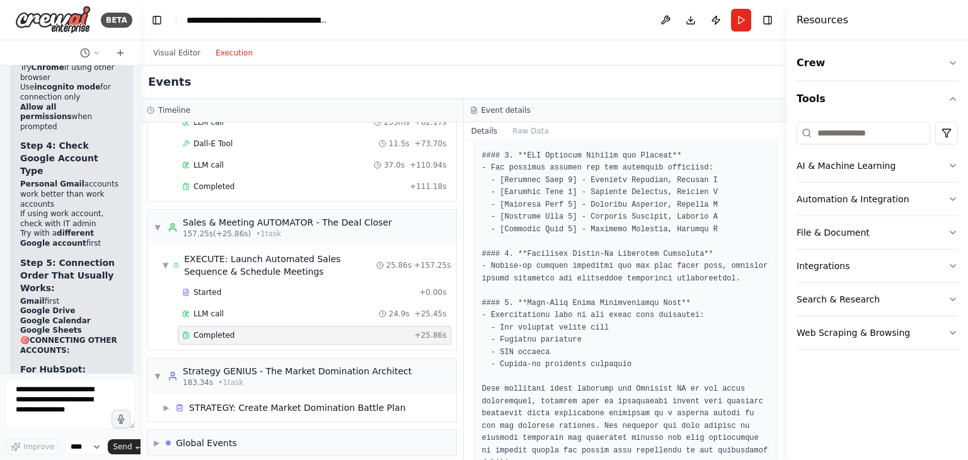
click at [311, 330] on div "Completed" at bounding box center [296, 335] width 228 height 10
click at [301, 365] on div "Strategy GENIUS - The Market Domination Architect" at bounding box center [297, 371] width 229 height 13
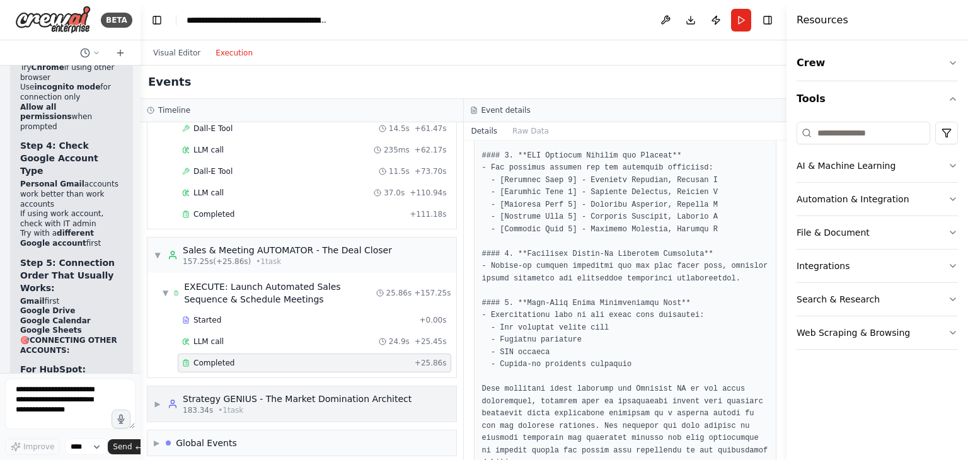
click at [280, 405] on div "183.34s • 1 task" at bounding box center [297, 410] width 229 height 10
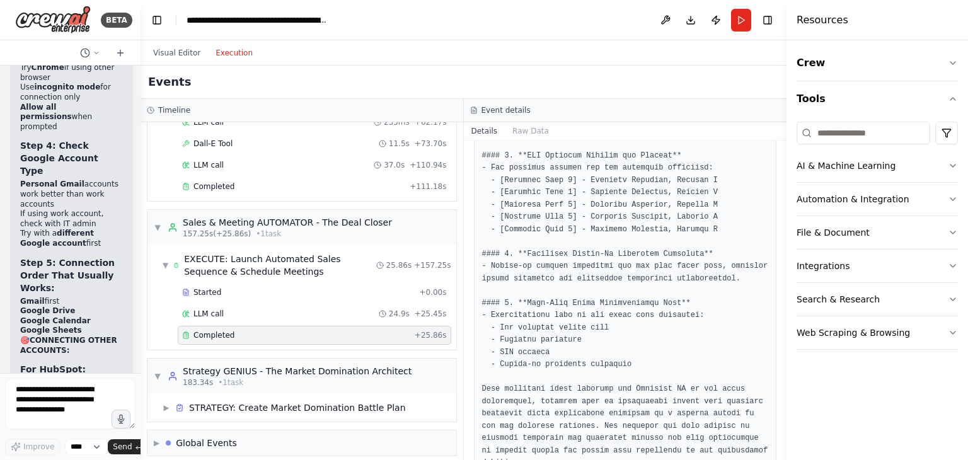
click at [295, 330] on div "Completed" at bounding box center [296, 335] width 228 height 10
click at [293, 381] on div "▼ Strategy GENIUS - The Market Domination Architect 183.34s • 1 task" at bounding box center [302, 376] width 309 height 35
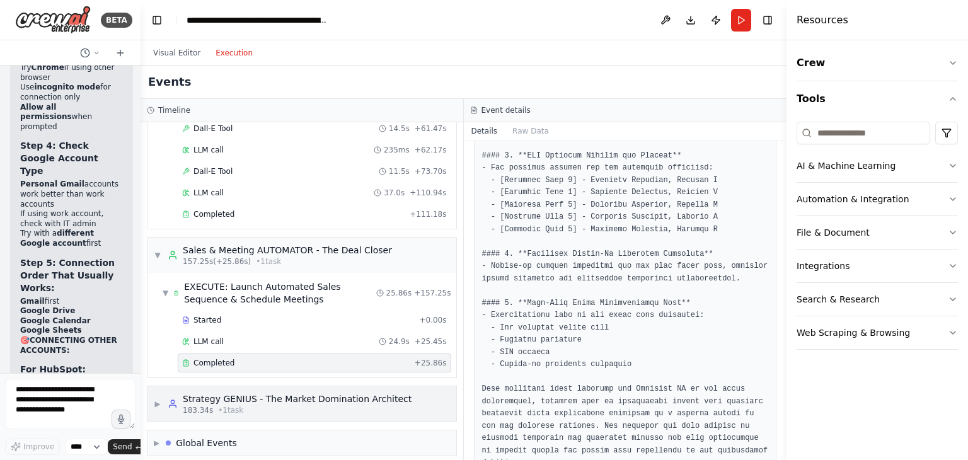
click at [294, 395] on div "Strategy GENIUS - The Market Domination Architect 183.34s • 1 task" at bounding box center [297, 404] width 229 height 23
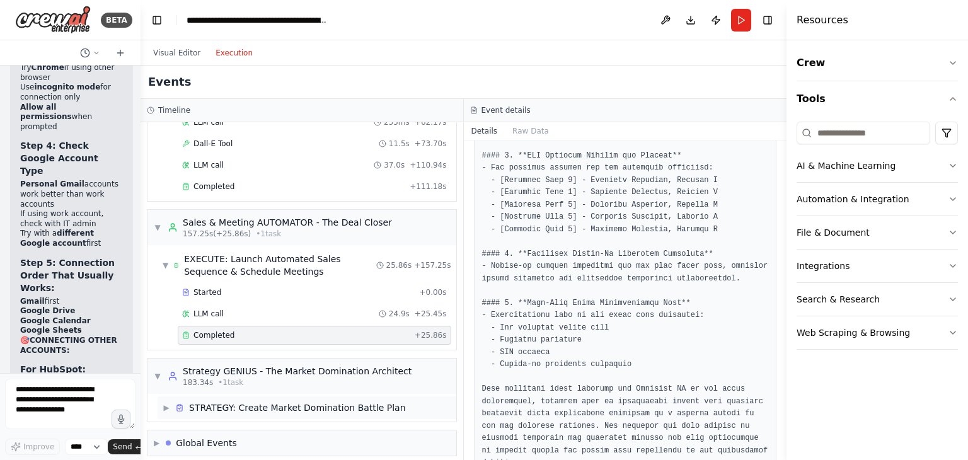
click at [290, 403] on div "STRATEGY: Create Market Domination Battle Plan" at bounding box center [297, 408] width 217 height 13
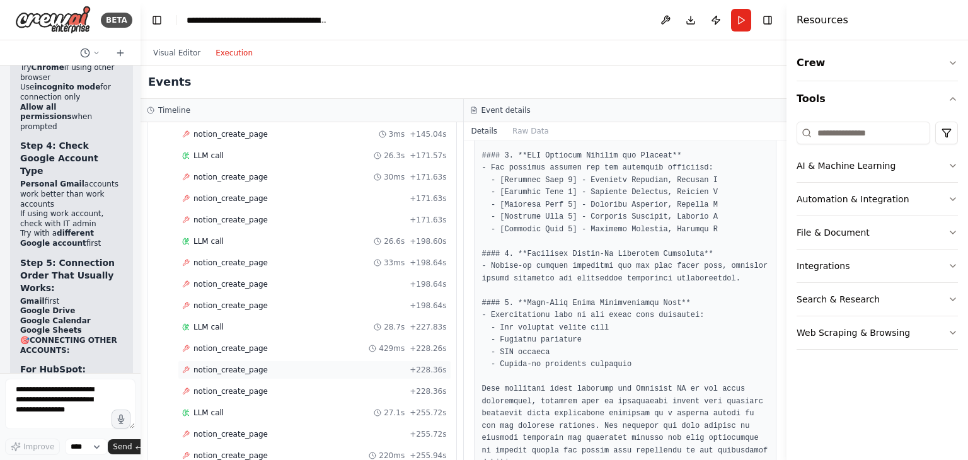
scroll to position [1867, 0]
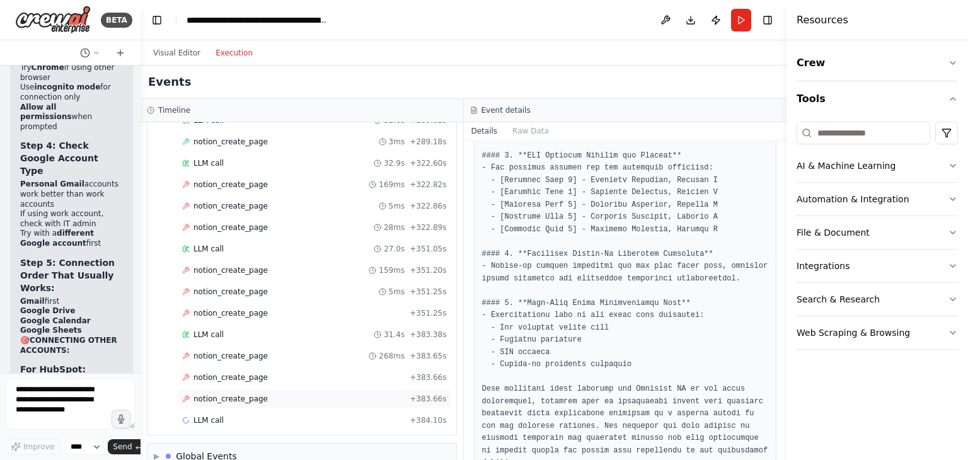
click at [284, 390] on div "notion_create_page + 383.66s" at bounding box center [315, 399] width 274 height 19
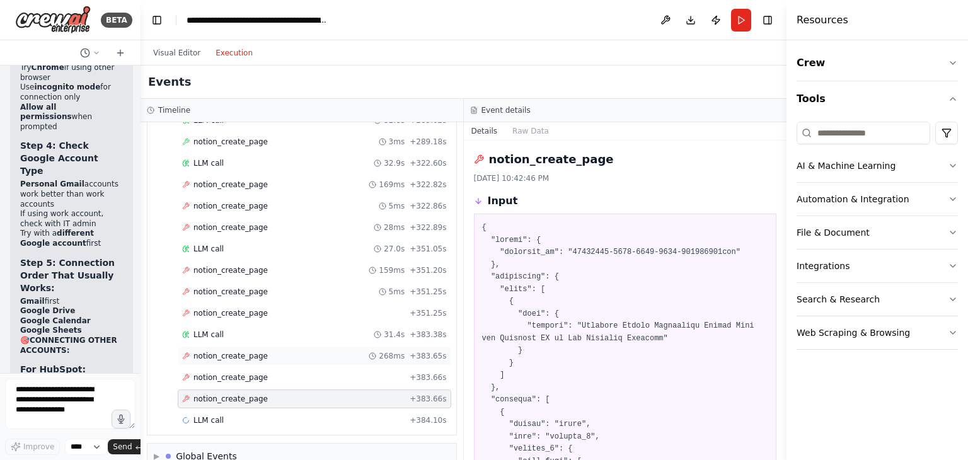
click at [292, 351] on div "notion_create_page 268ms + 383.65s" at bounding box center [314, 356] width 265 height 10
click at [294, 330] on div "LLM call 31.4s + 383.38s" at bounding box center [314, 335] width 265 height 10
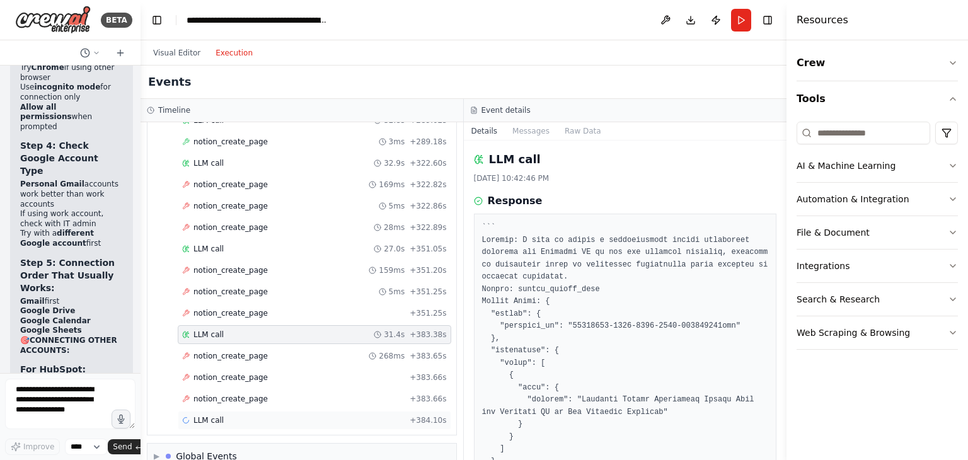
click at [258, 415] on div "LLM call + 384.10s" at bounding box center [314, 420] width 265 height 10
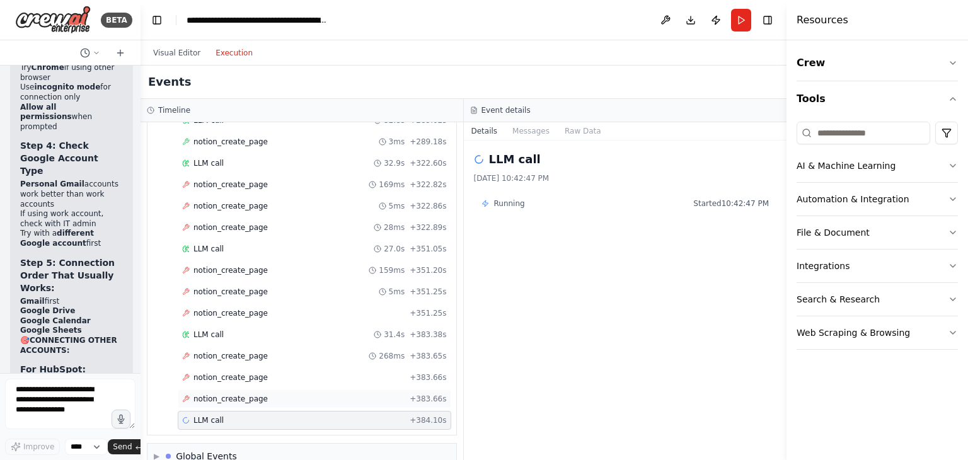
click at [270, 394] on div "notion_create_page + 383.66s" at bounding box center [314, 399] width 265 height 10
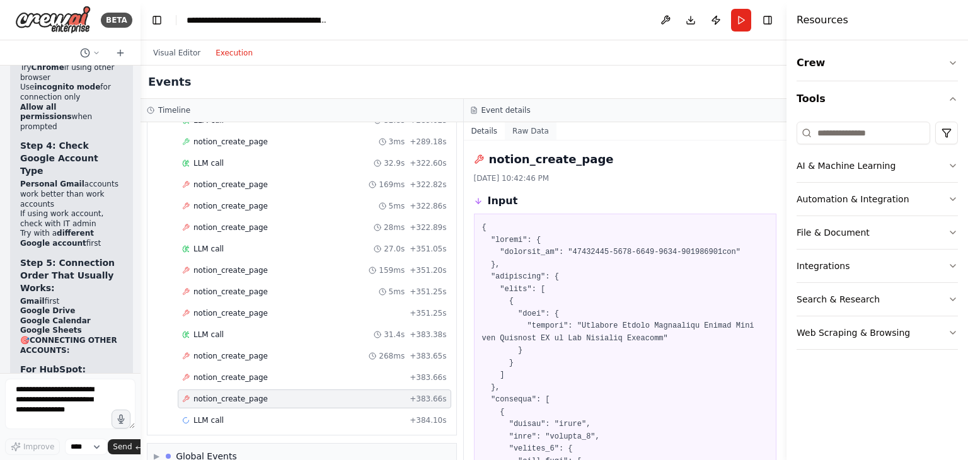
click at [528, 131] on button "Raw Data" at bounding box center [531, 131] width 52 height 18
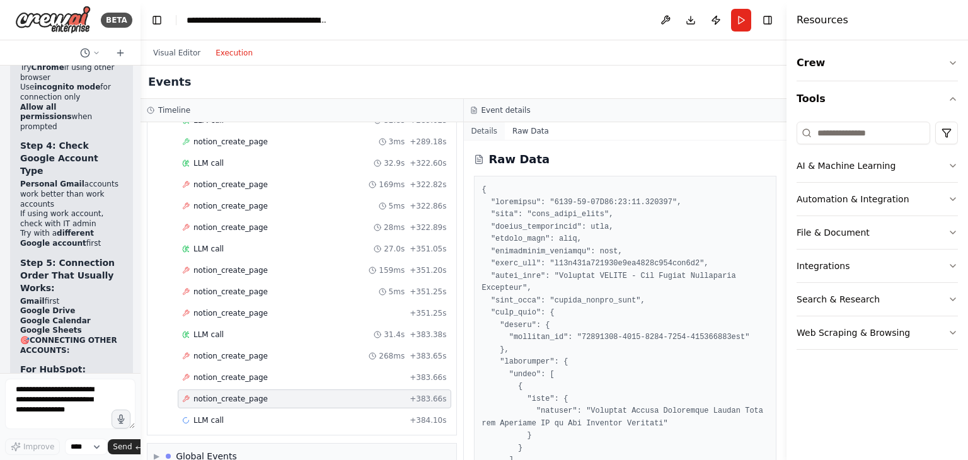
click at [482, 129] on button "Details" at bounding box center [485, 131] width 42 height 18
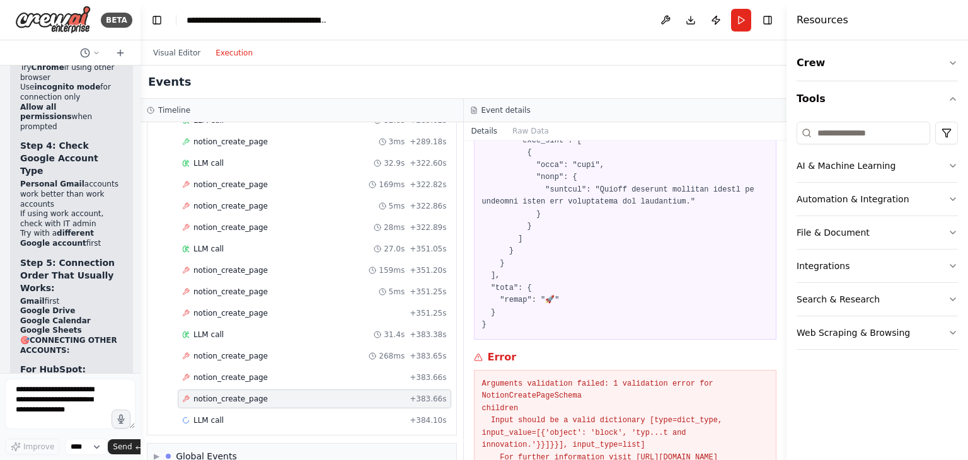
scroll to position [3564, 0]
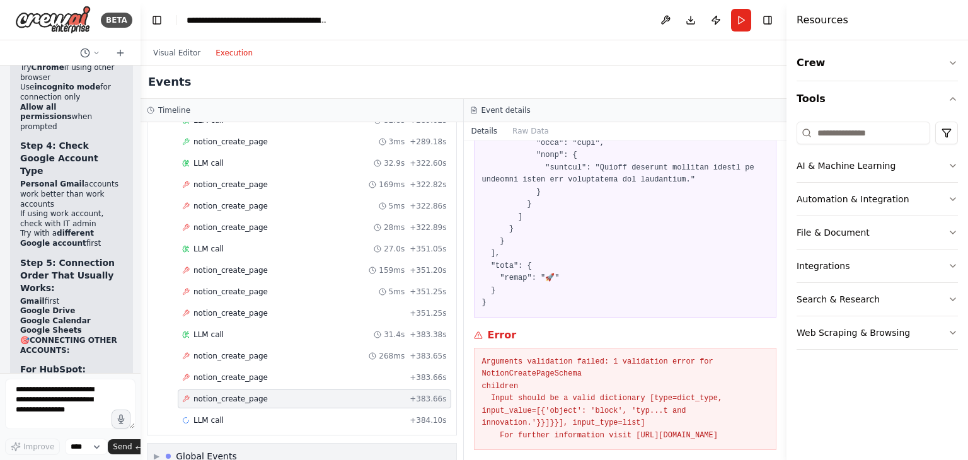
click at [245, 444] on div "▶ Global Events" at bounding box center [302, 456] width 309 height 25
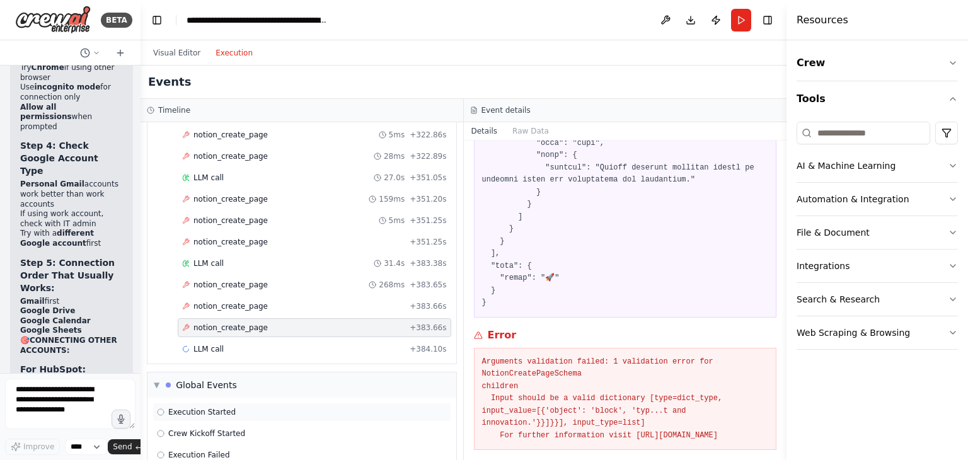
click at [249, 407] on div "Execution Started" at bounding box center [302, 412] width 290 height 10
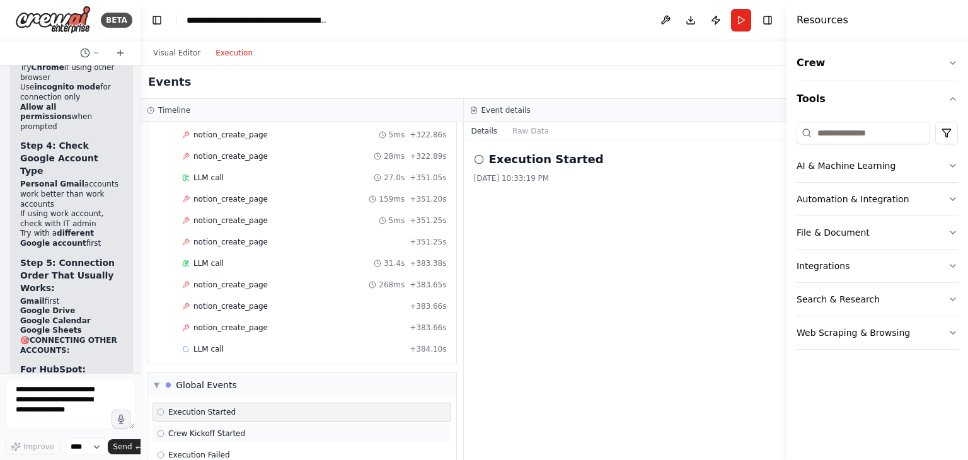
click at [248, 424] on div "Crew Kickoff Started" at bounding box center [302, 433] width 299 height 19
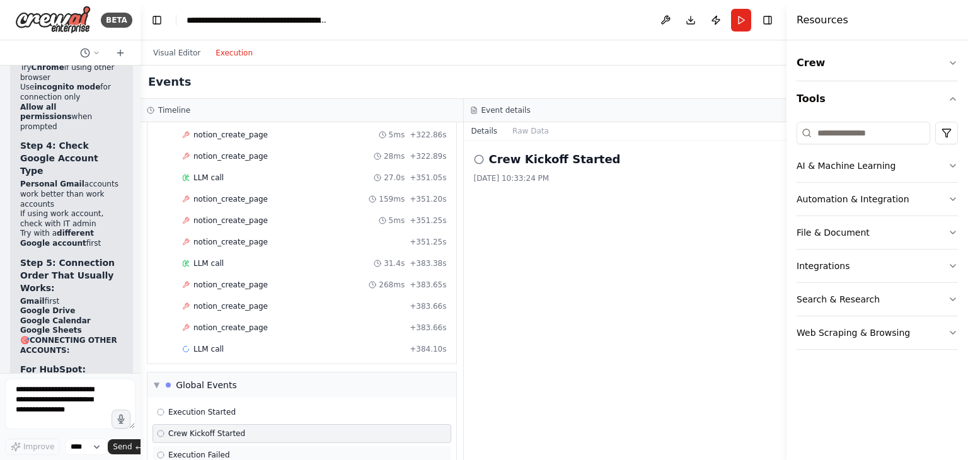
click at [248, 446] on div "Execution Failed" at bounding box center [302, 455] width 299 height 19
